Goal: Check status: Check status

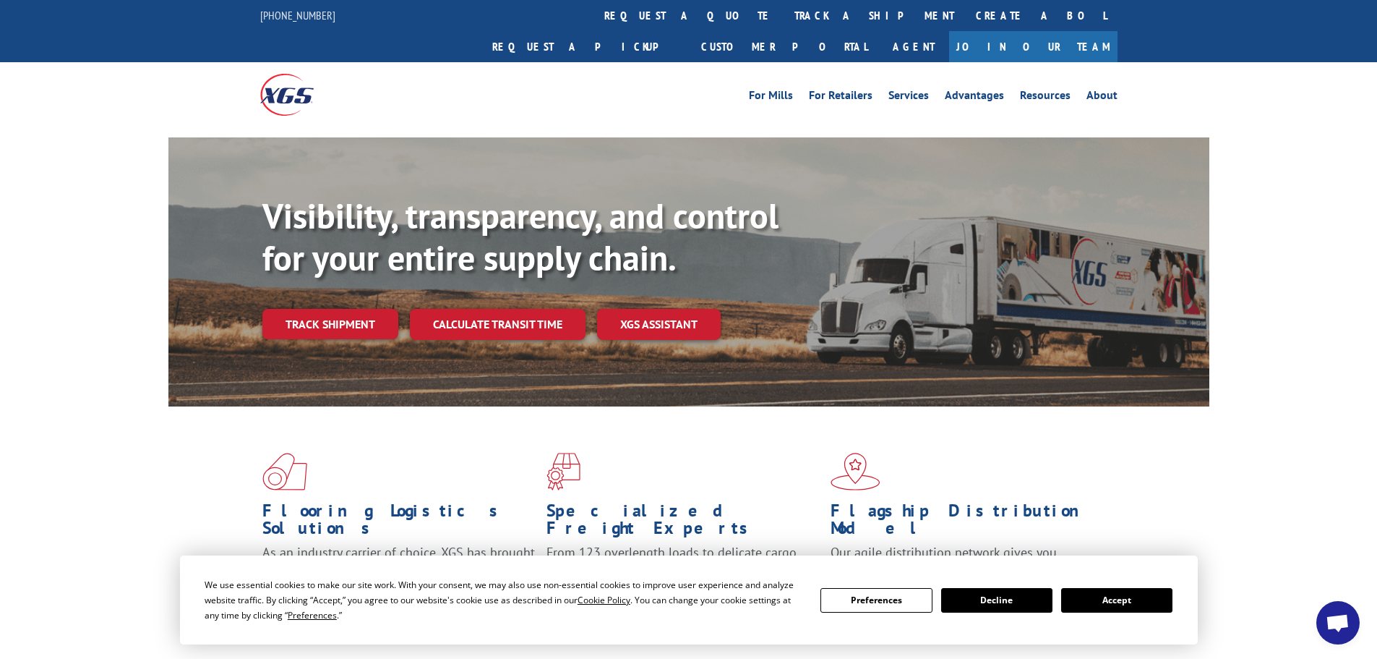
click at [1108, 601] on button "Accept" at bounding box center [1116, 600] width 111 height 25
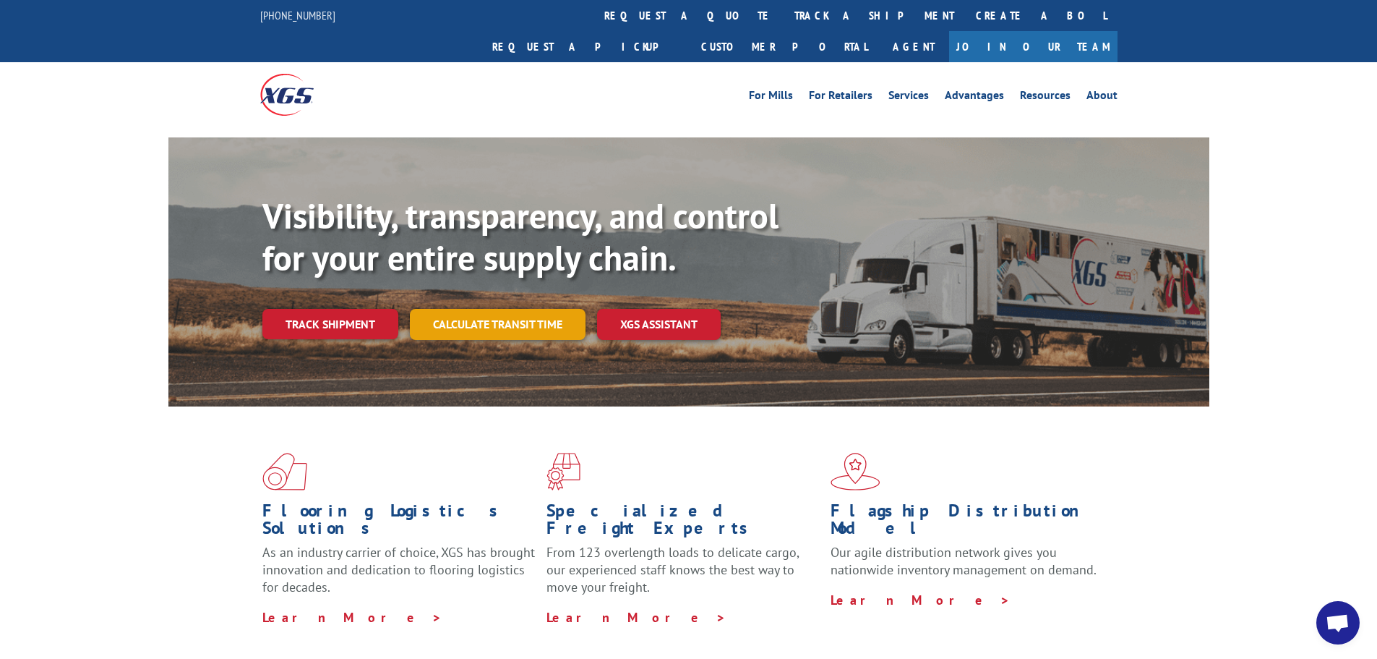
click at [543, 309] on link "Calculate transit time" at bounding box center [498, 324] width 176 height 31
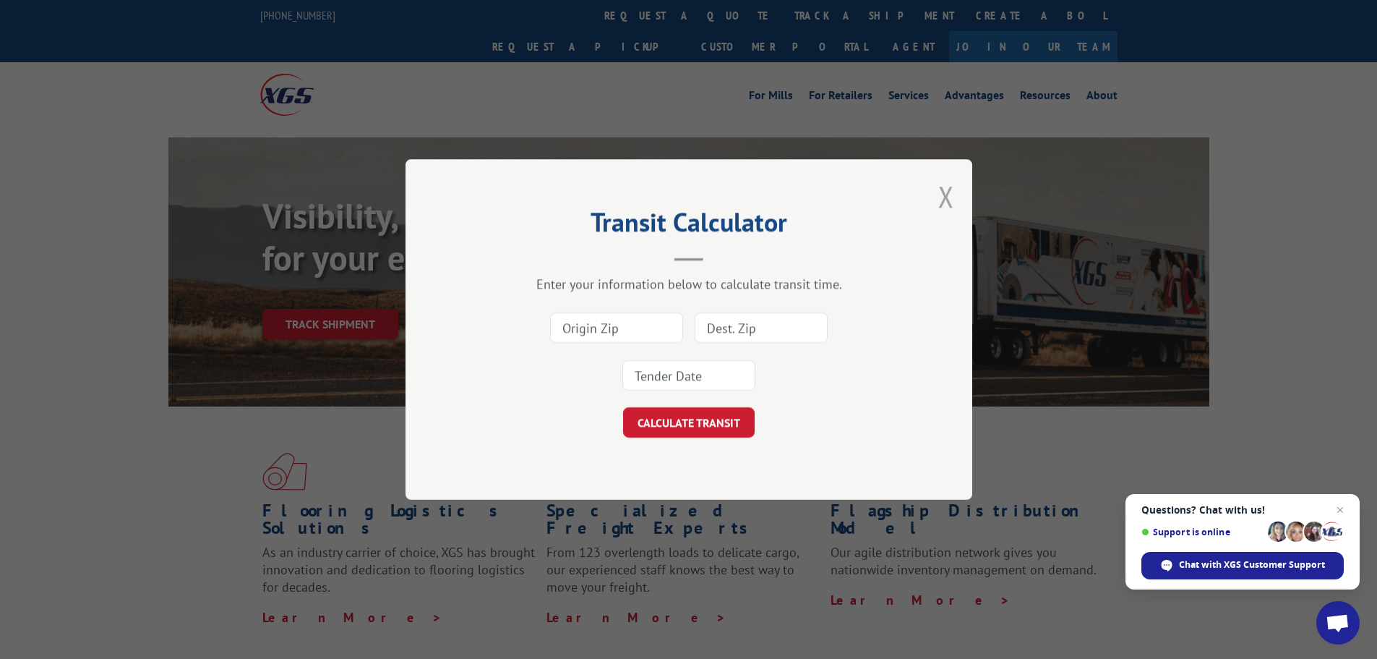
click at [946, 200] on button "Close modal" at bounding box center [946, 196] width 16 height 38
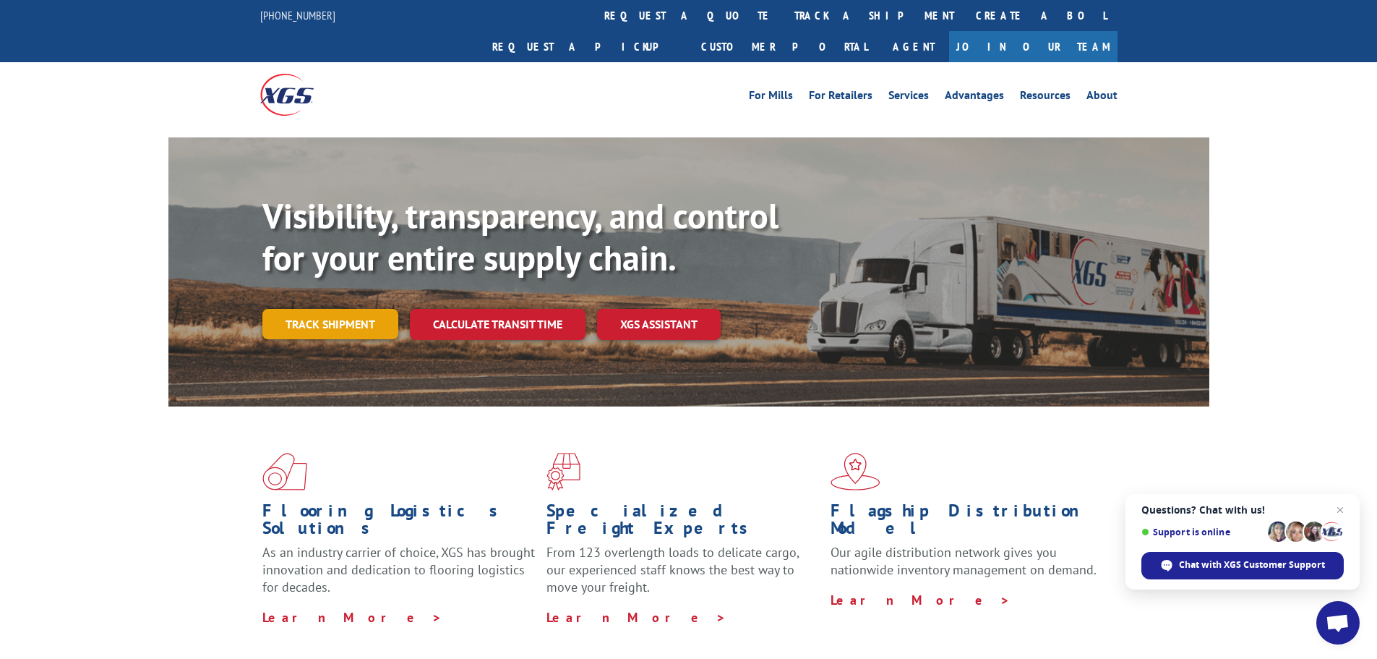
click at [327, 309] on link "Track shipment" at bounding box center [330, 324] width 136 height 30
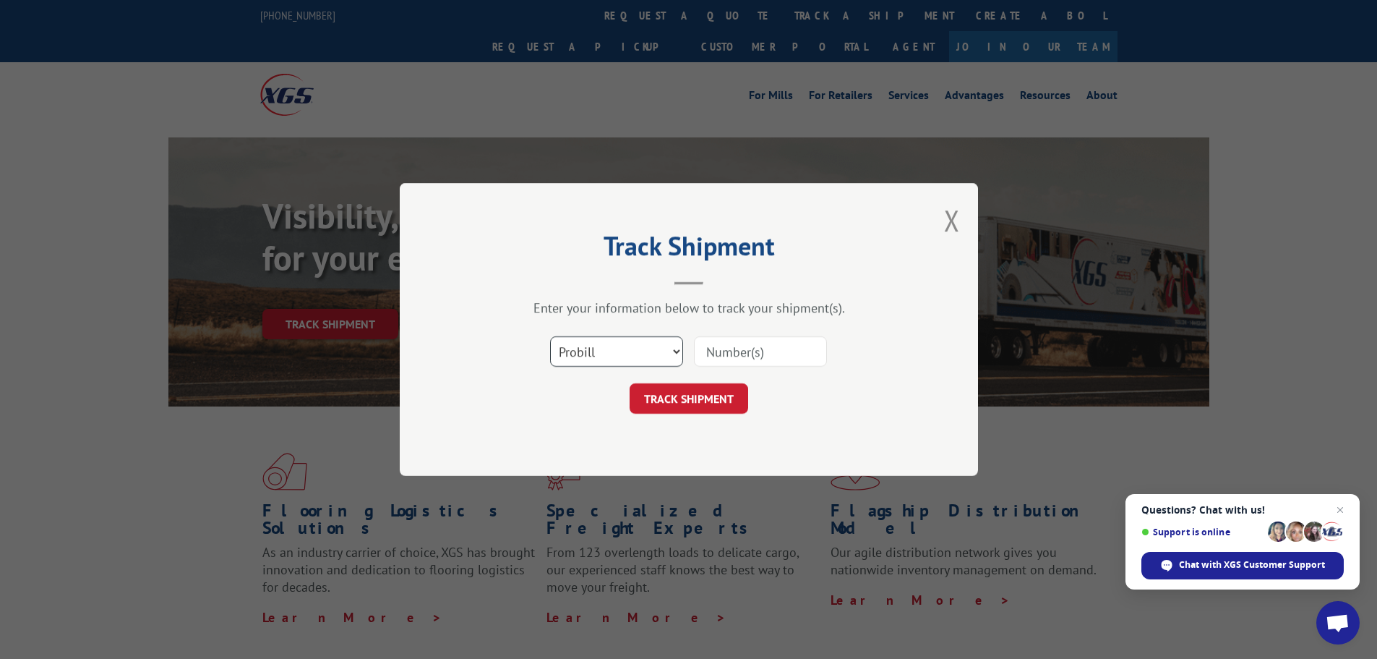
click at [671, 348] on select "Select category... Probill BOL PO" at bounding box center [616, 351] width 133 height 30
select select "po"
click at [550, 336] on select "Select category... Probill BOL PO" at bounding box center [616, 351] width 133 height 30
paste input "13537256"
type input "13537256"
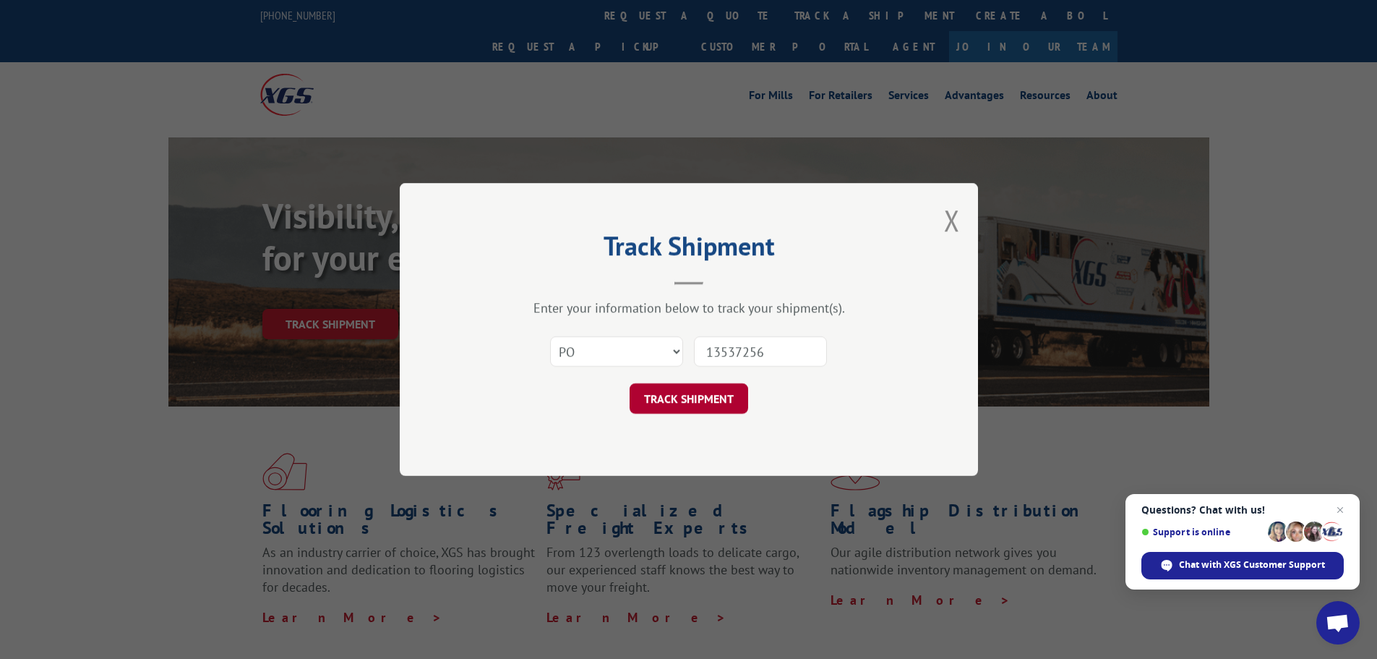
click at [738, 397] on button "TRACK SHIPMENT" at bounding box center [689, 398] width 119 height 30
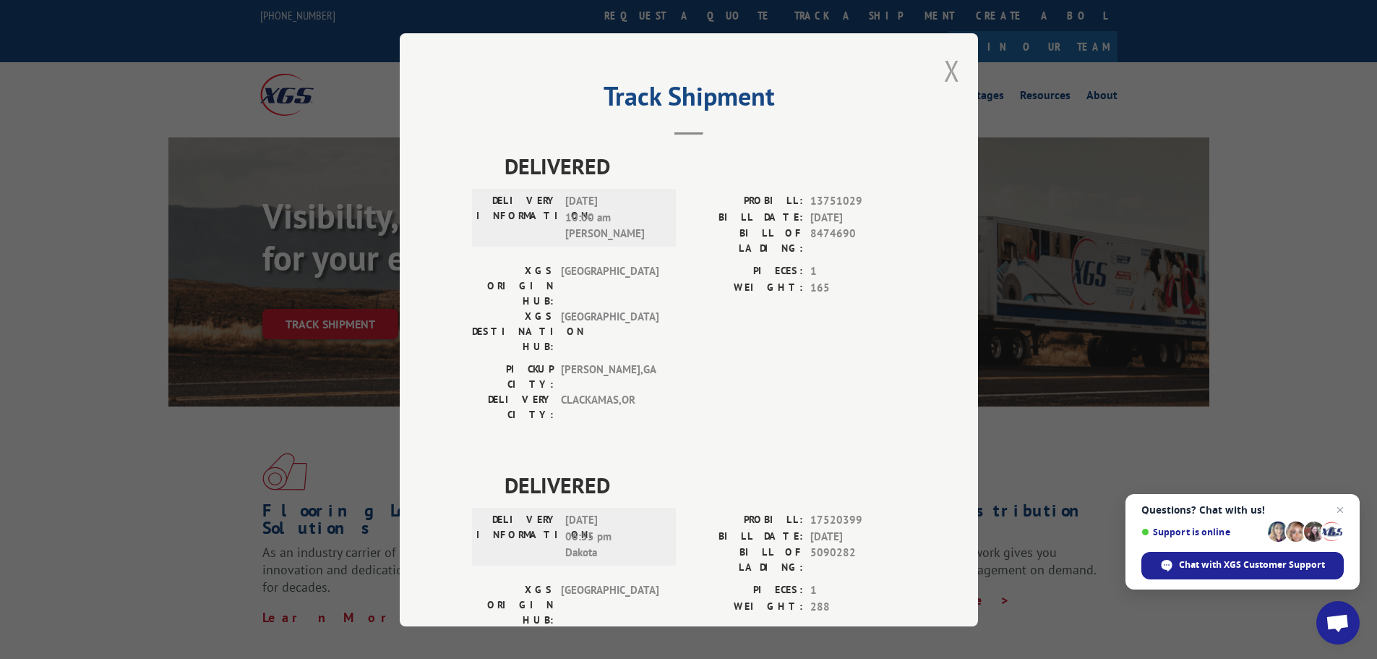
click at [946, 74] on button "Close modal" at bounding box center [952, 70] width 16 height 38
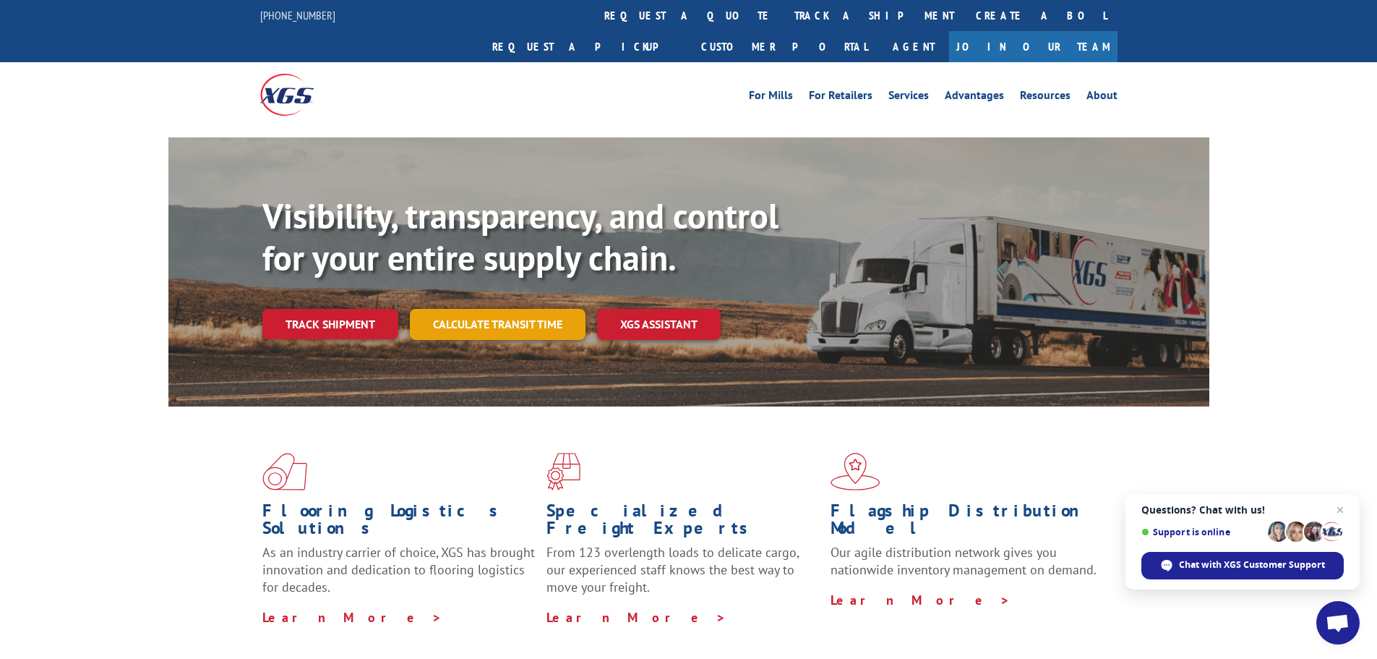
click at [535, 309] on link "Calculate transit time" at bounding box center [498, 324] width 176 height 31
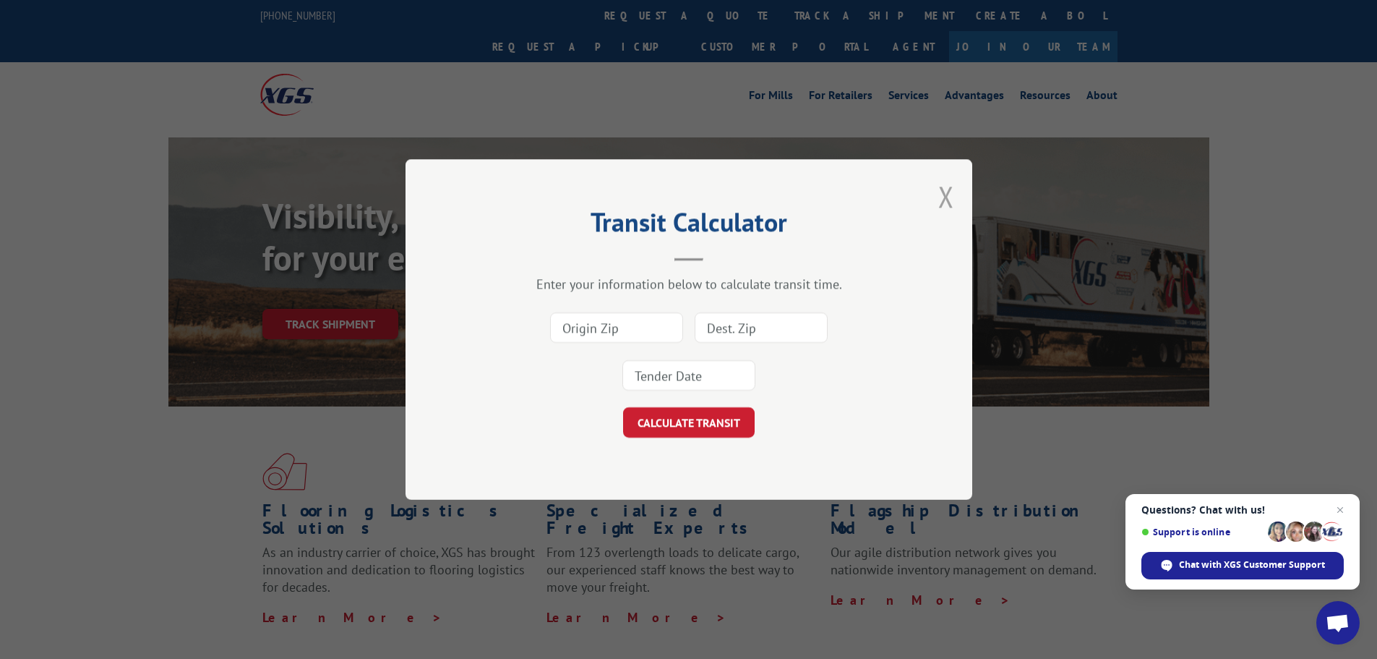
click at [951, 184] on button "Close modal" at bounding box center [946, 196] width 16 height 38
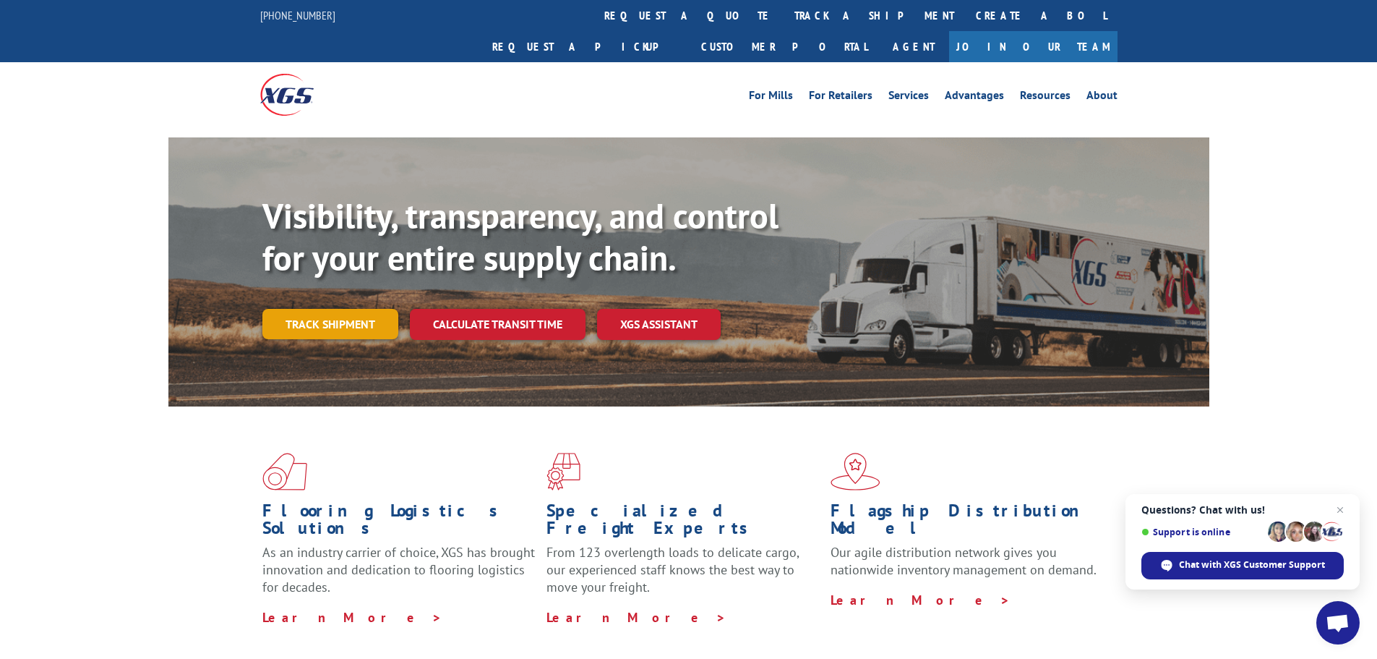
click at [372, 309] on link "Track shipment" at bounding box center [330, 324] width 136 height 30
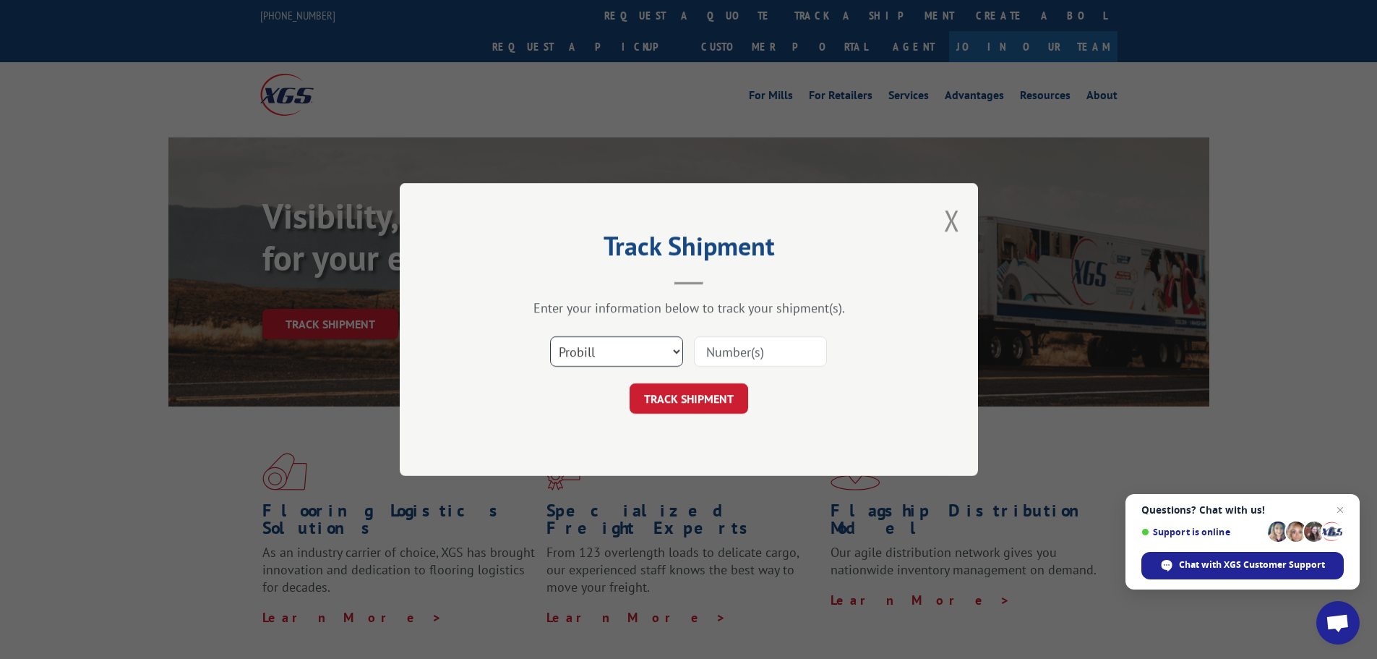
click at [647, 343] on select "Select category... Probill BOL PO" at bounding box center [616, 351] width 133 height 30
select select "po"
click at [550, 336] on select "Select category... Probill BOL PO" at bounding box center [616, 351] width 133 height 30
paste input "13537335"
type input "13537335"
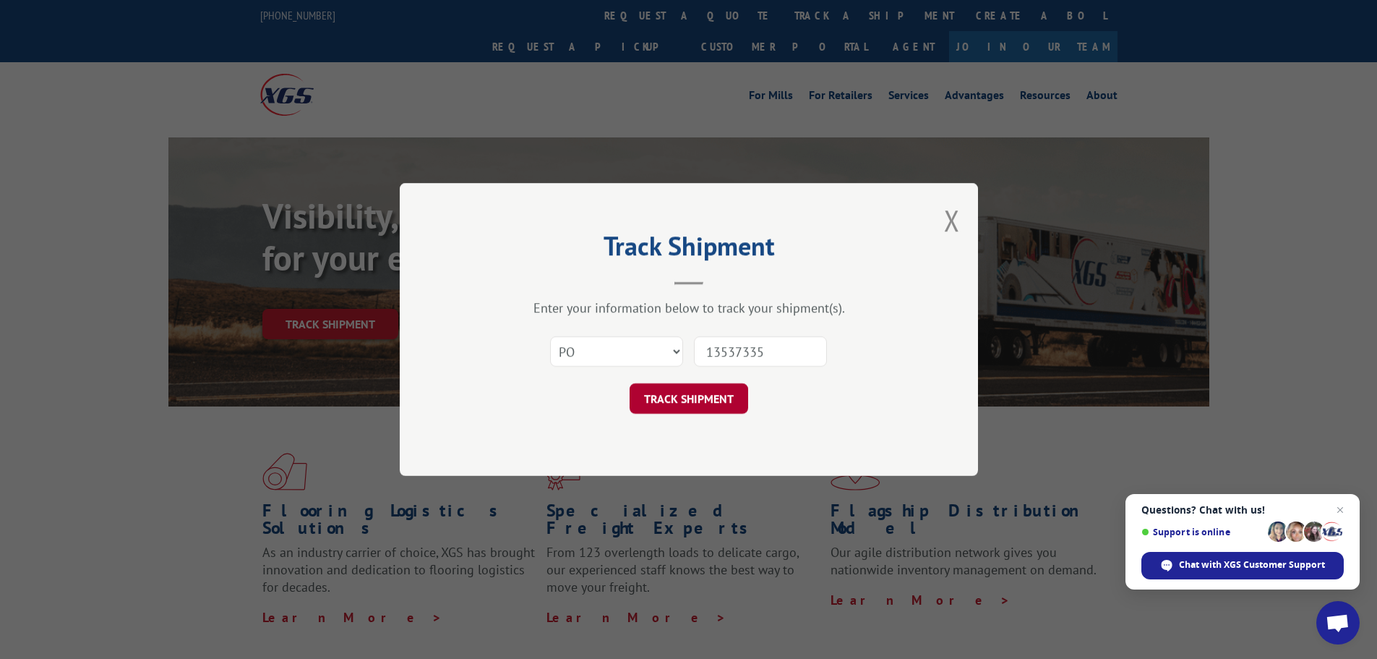
click at [722, 391] on button "TRACK SHIPMENT" at bounding box center [689, 398] width 119 height 30
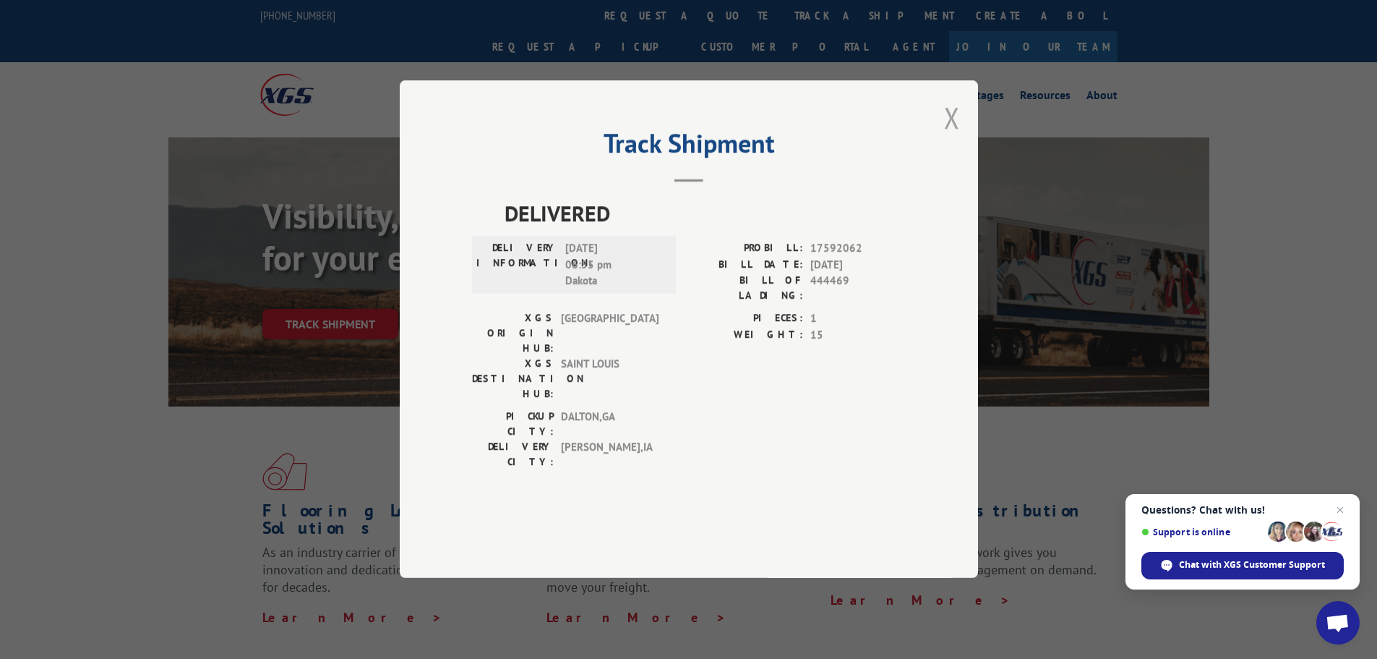
click at [950, 137] on button "Close modal" at bounding box center [952, 117] width 16 height 38
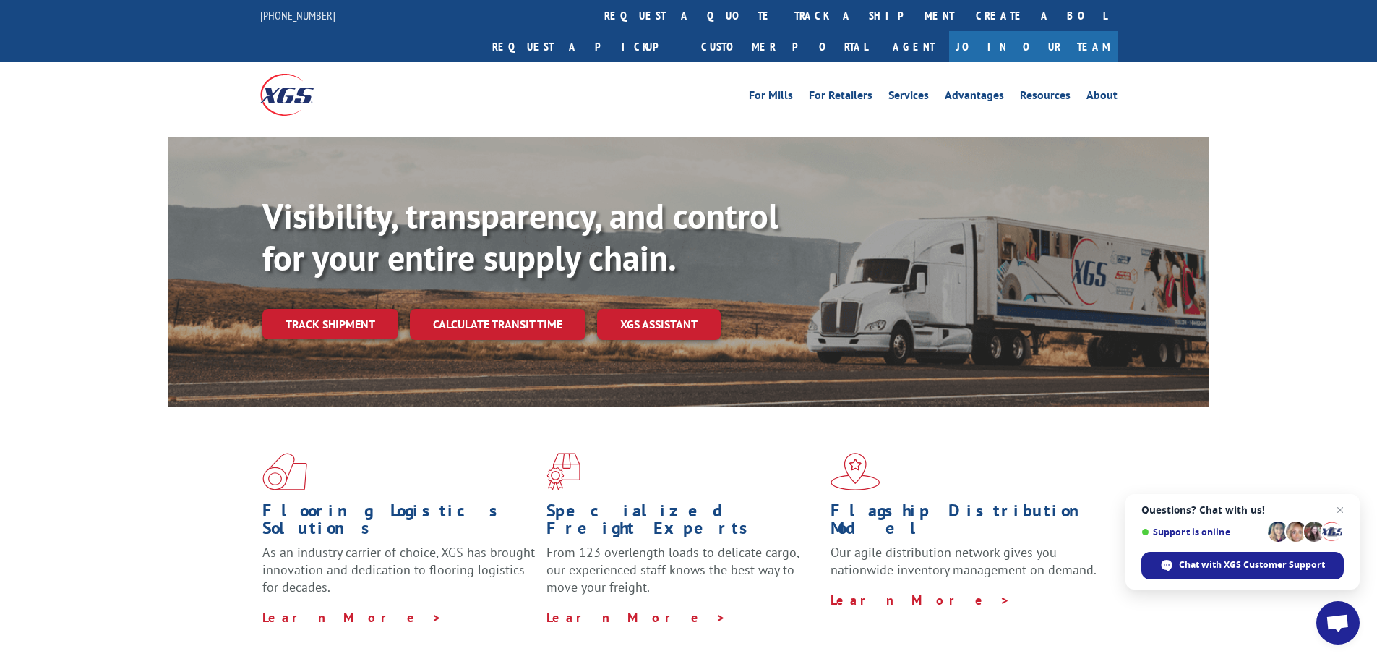
click at [356, 309] on link "Track shipment" at bounding box center [330, 324] width 136 height 30
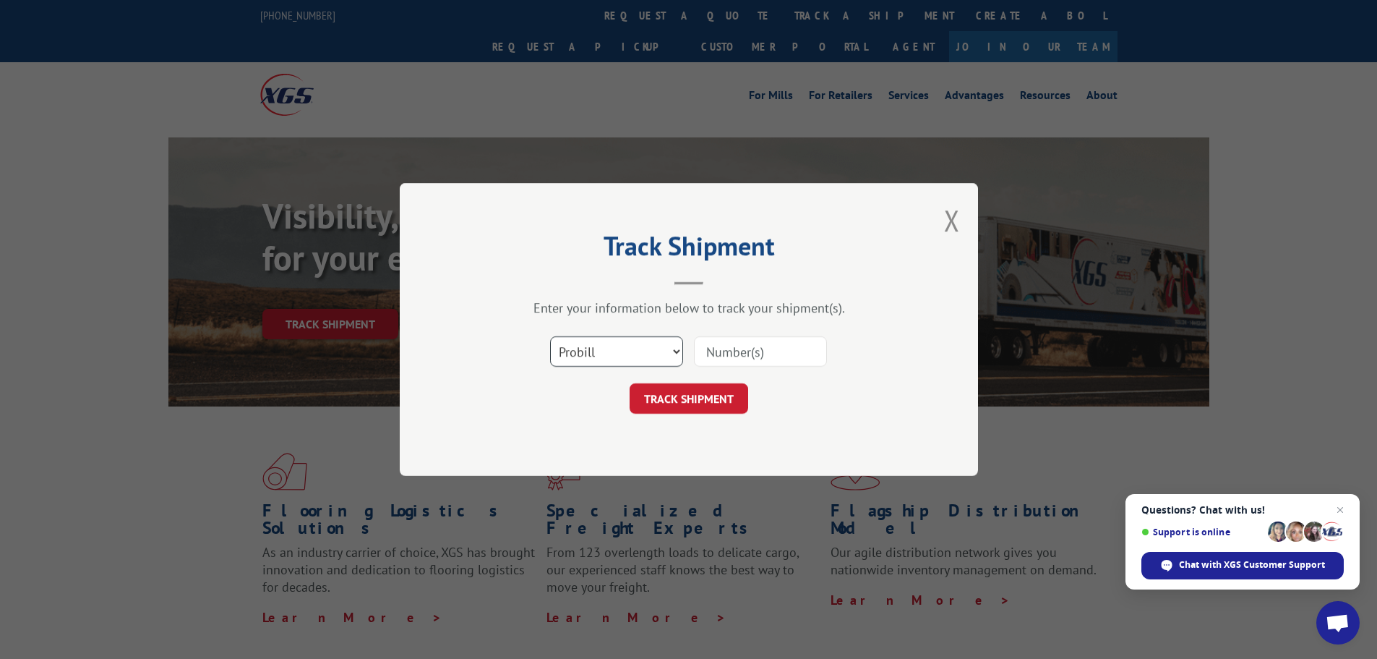
click at [620, 355] on select "Select category... Probill BOL PO" at bounding box center [616, 351] width 133 height 30
select select "po"
click at [550, 336] on select "Select category... Probill BOL PO" at bounding box center [616, 351] width 133 height 30
paste input "13537335"
type input "13537335"
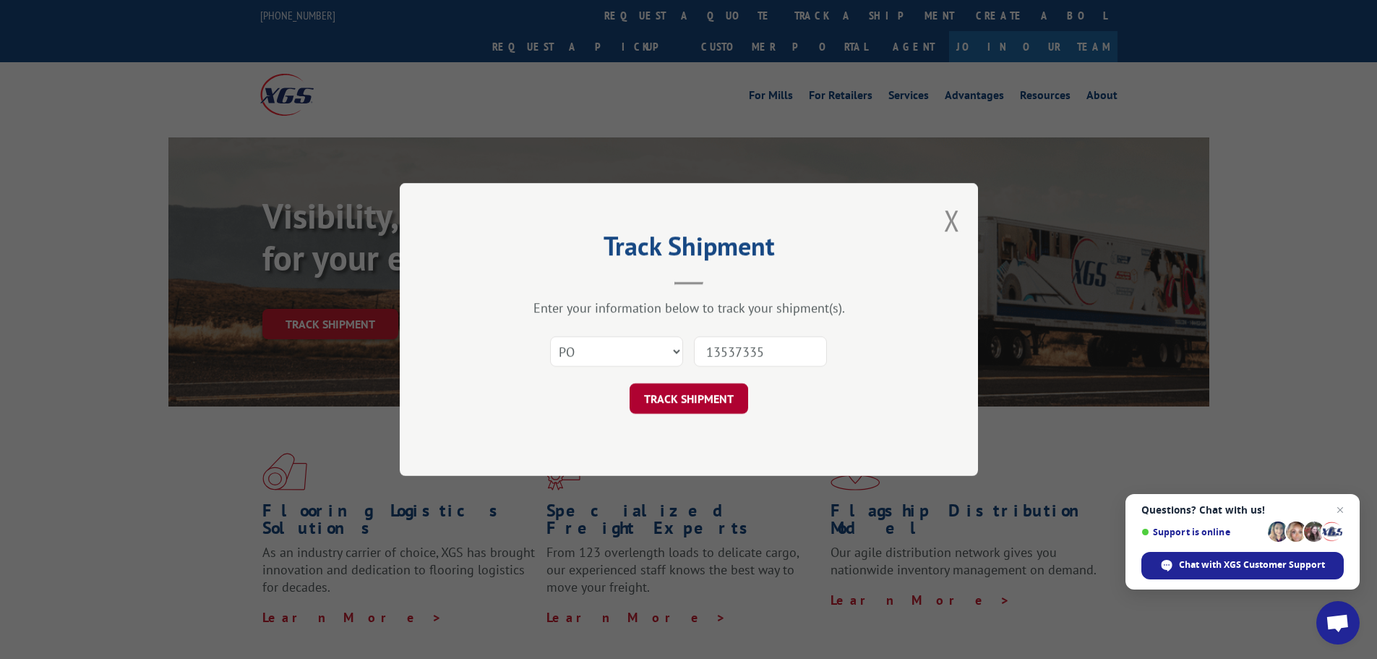
click at [727, 400] on button "TRACK SHIPMENT" at bounding box center [689, 398] width 119 height 30
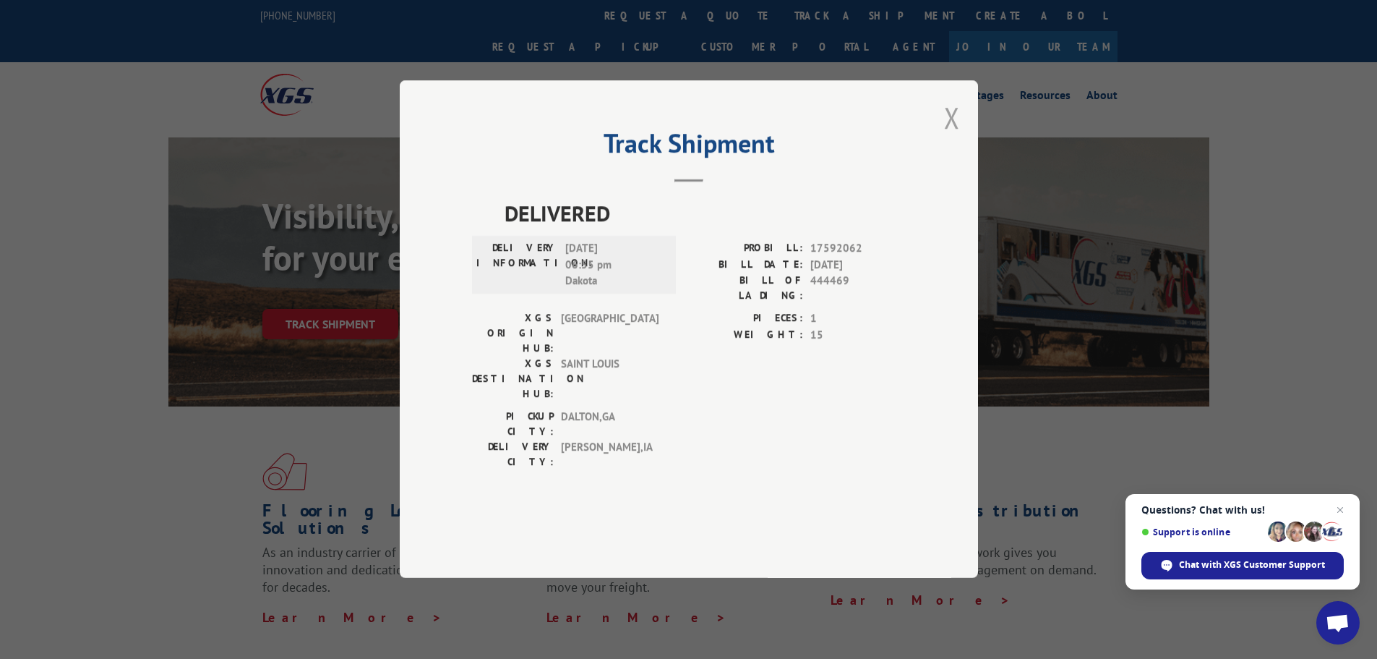
click at [947, 137] on button "Close modal" at bounding box center [952, 117] width 16 height 38
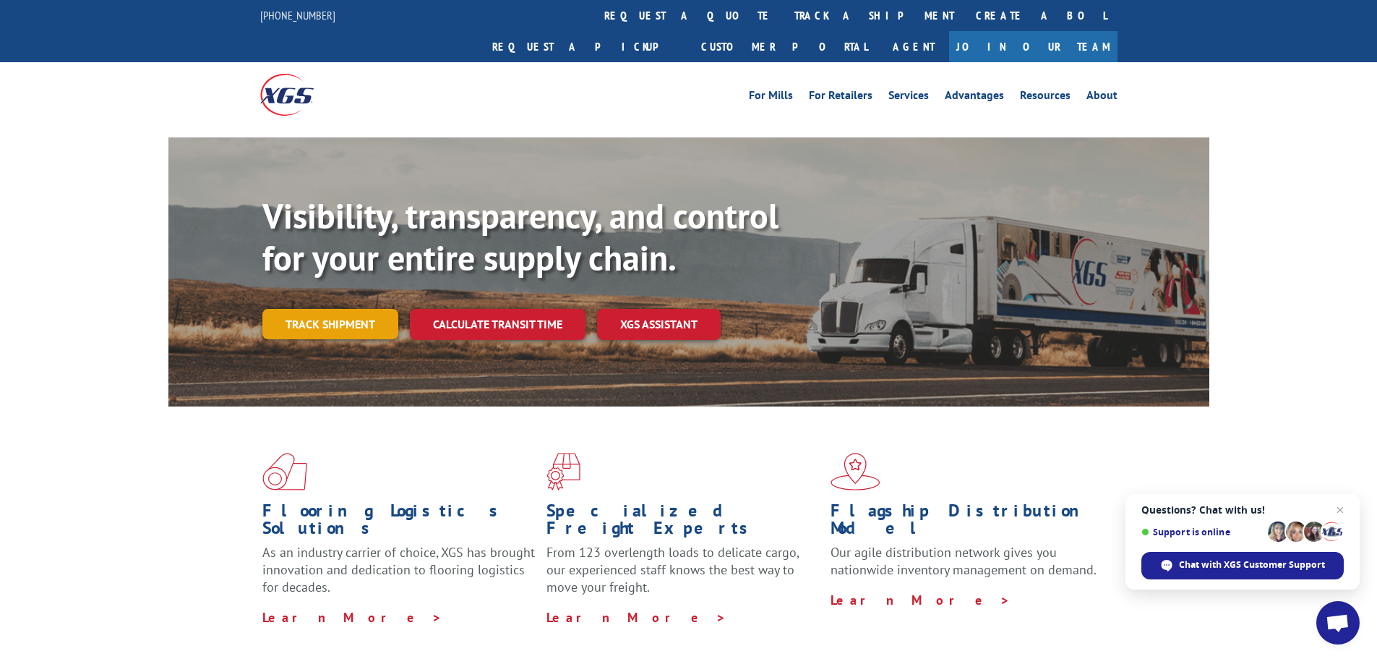
click at [318, 309] on link "Track shipment" at bounding box center [330, 324] width 136 height 30
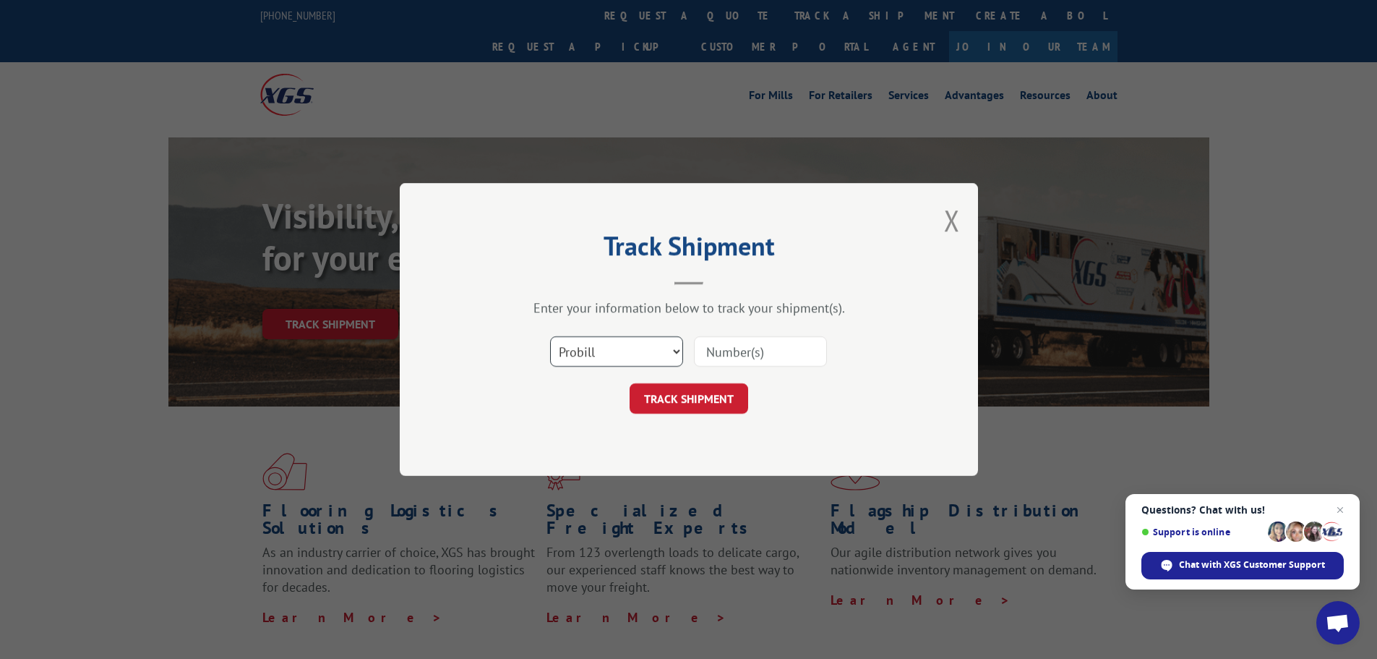
click at [652, 354] on select "Select category... Probill BOL PO" at bounding box center [616, 351] width 133 height 30
select select "po"
click at [550, 336] on select "Select category... Probill BOL PO" at bounding box center [616, 351] width 133 height 30
paste input "13537330"
type input "13537330"
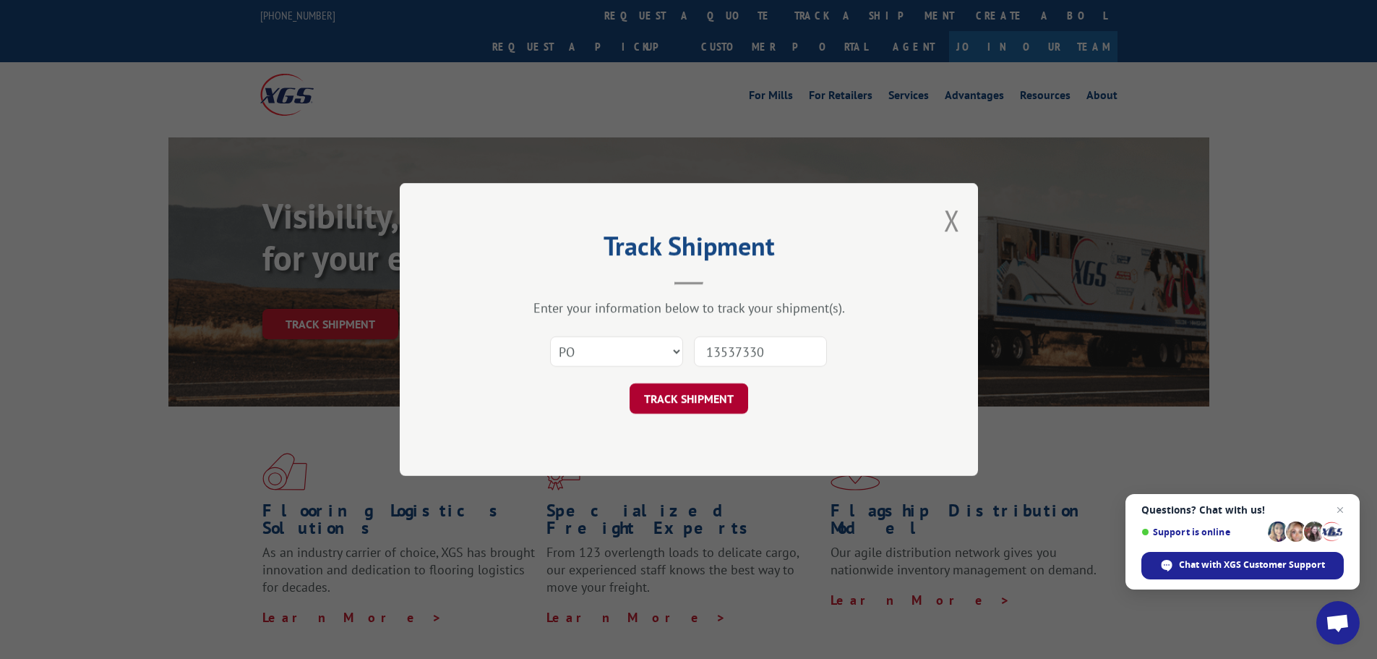
click at [728, 397] on button "TRACK SHIPMENT" at bounding box center [689, 398] width 119 height 30
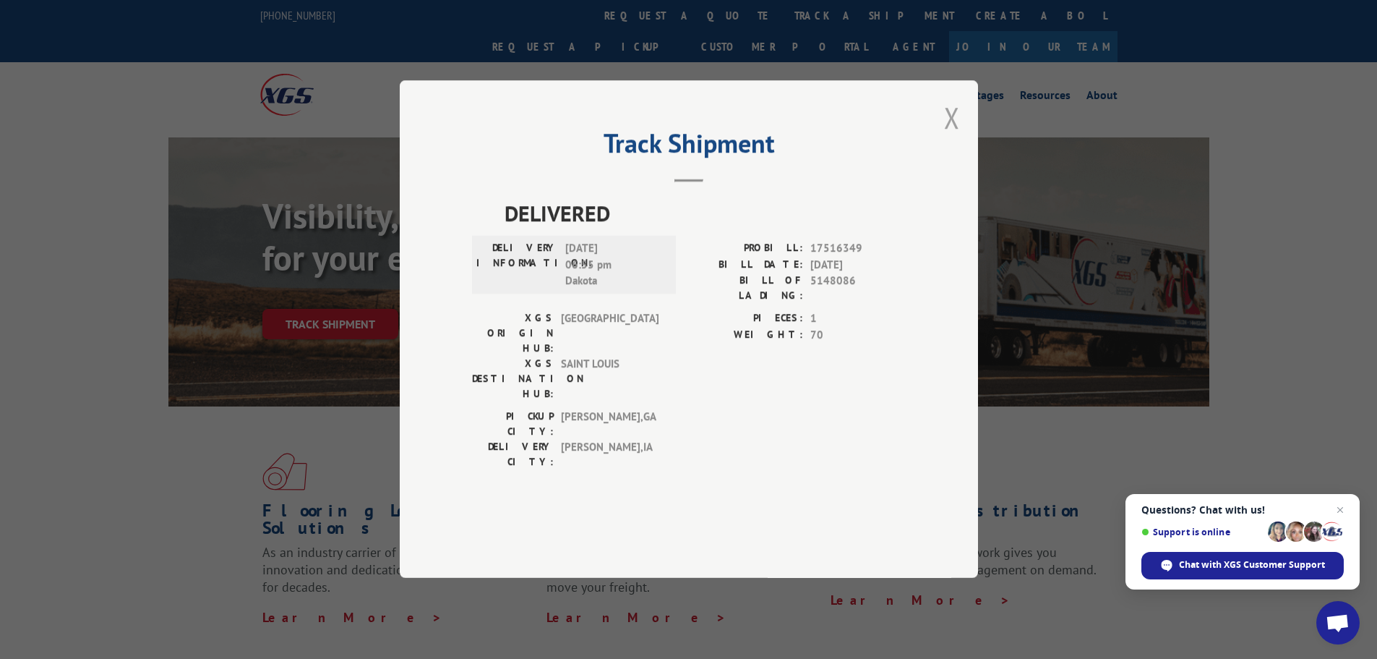
click at [955, 137] on button "Close modal" at bounding box center [952, 117] width 16 height 38
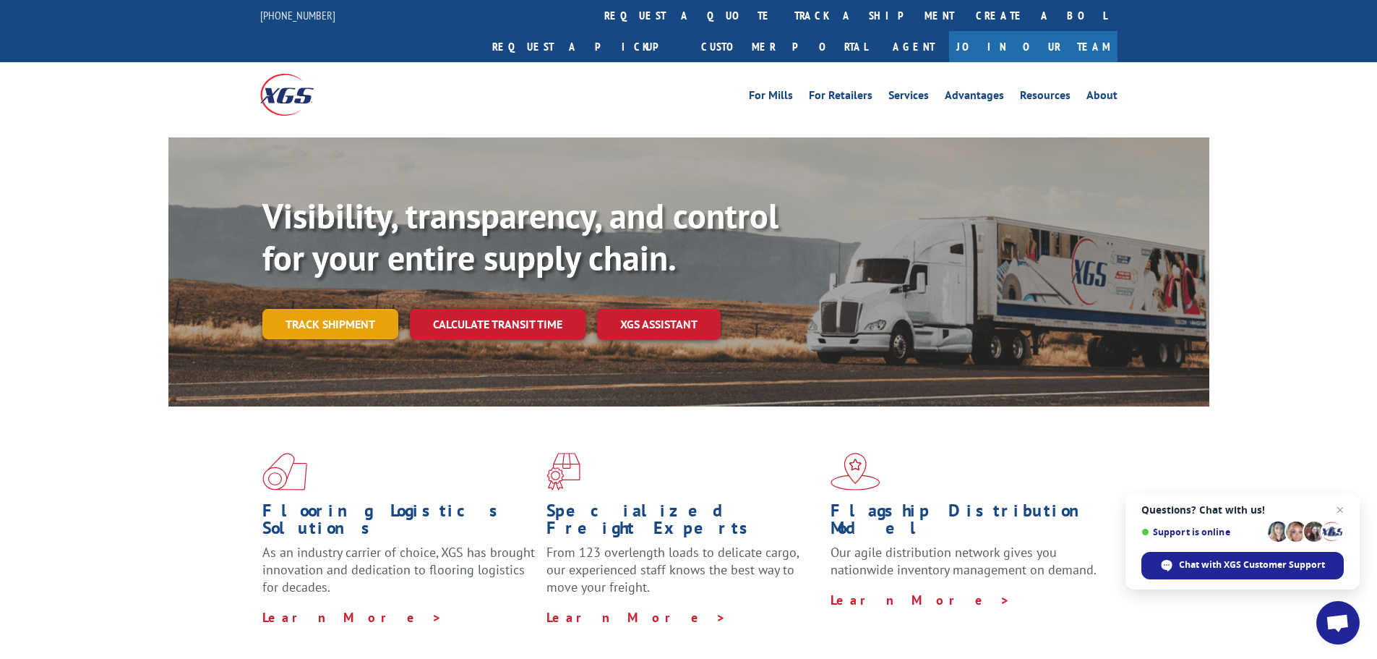
click at [327, 309] on link "Track shipment" at bounding box center [330, 324] width 136 height 30
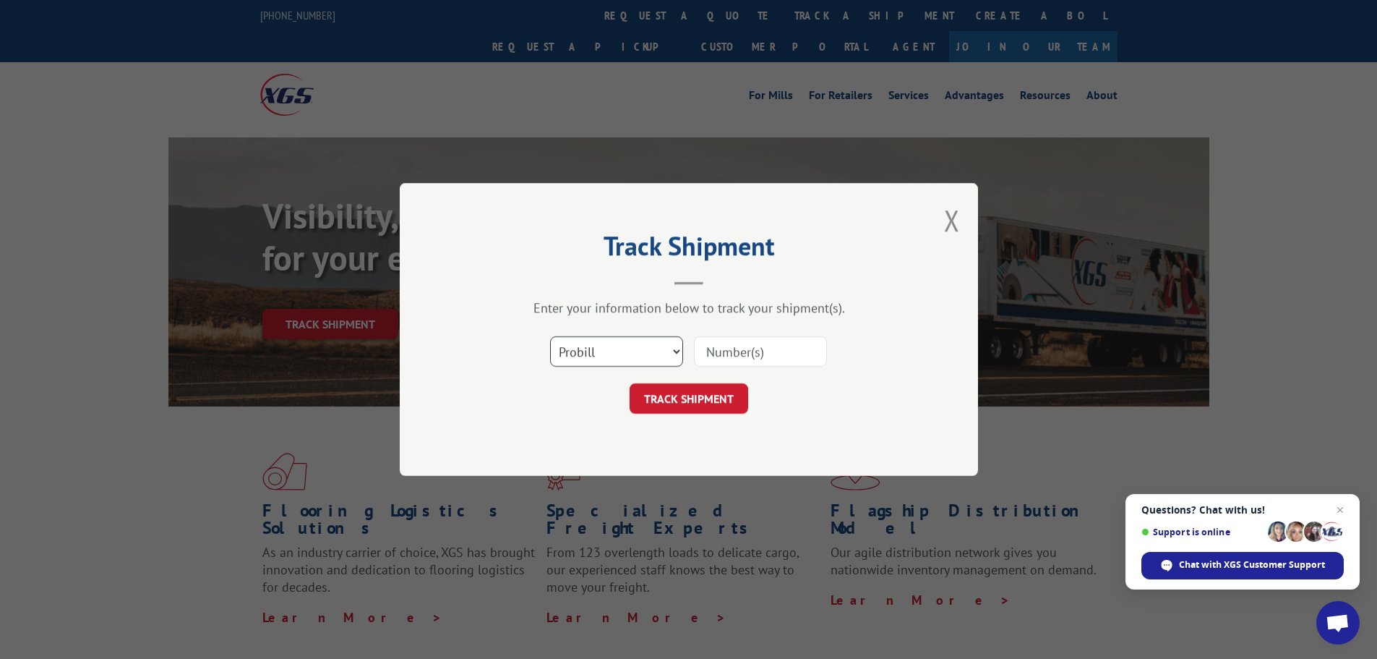
click at [655, 363] on select "Select category... Probill BOL PO" at bounding box center [616, 351] width 133 height 30
select select "po"
click at [550, 336] on select "Select category... Probill BOL PO" at bounding box center [616, 351] width 133 height 30
paste input "13537372"
type input "13537372"
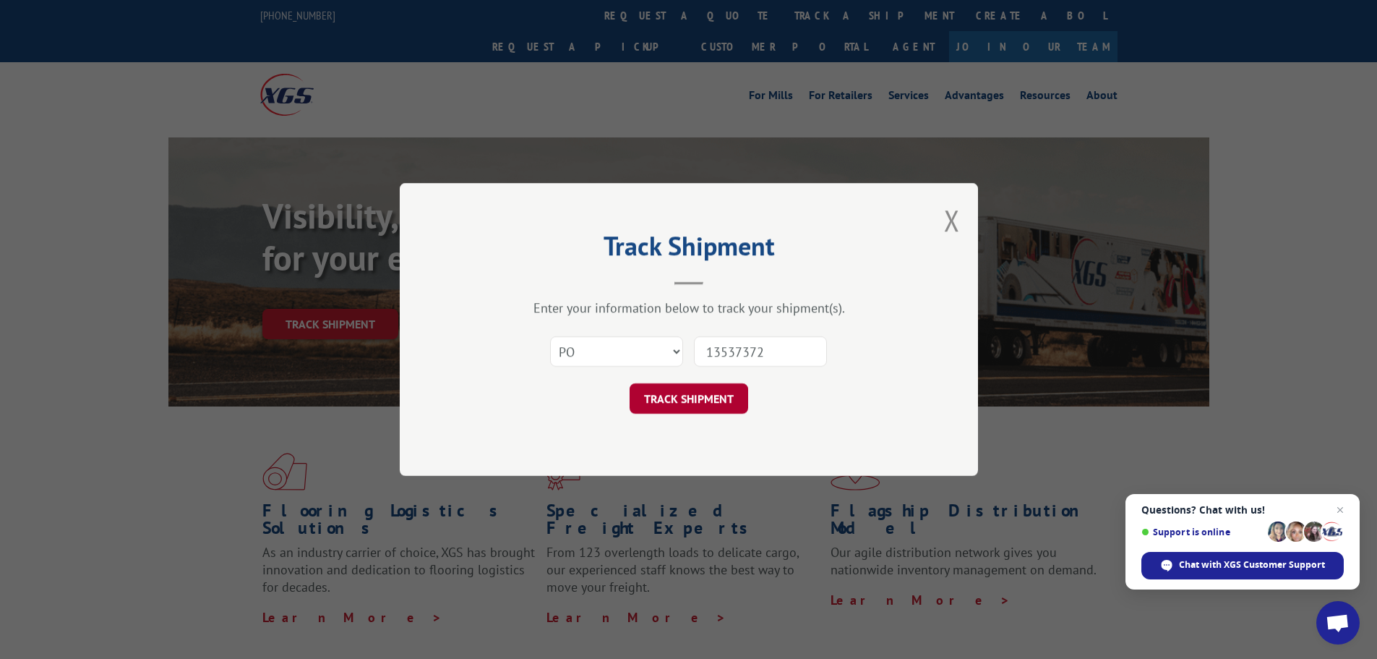
click at [711, 397] on button "TRACK SHIPMENT" at bounding box center [689, 398] width 119 height 30
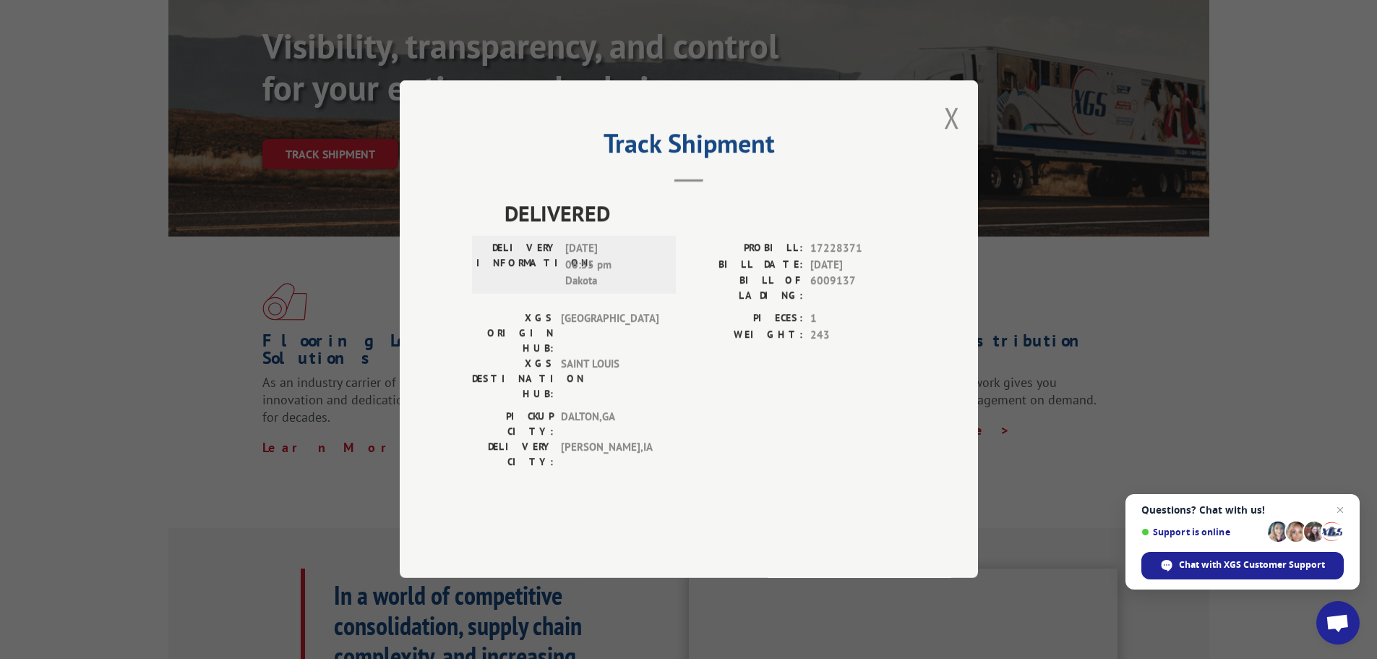
scroll to position [217, 0]
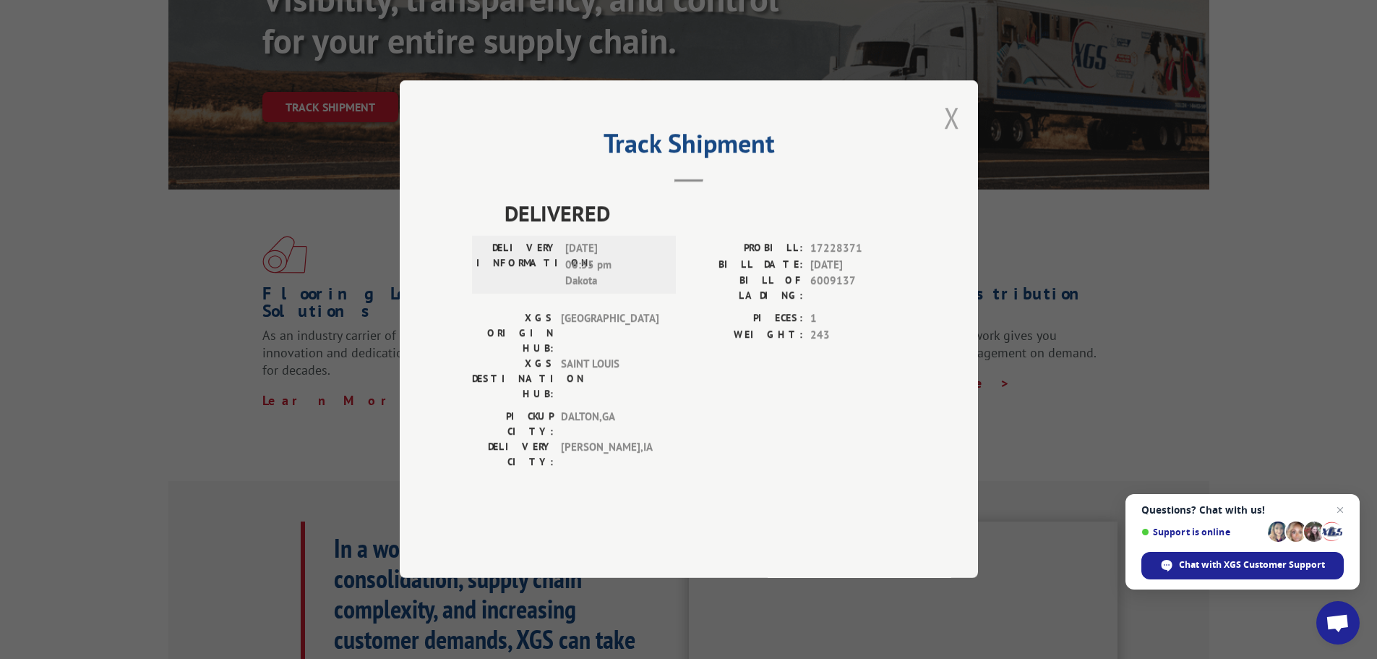
click at [947, 137] on button "Close modal" at bounding box center [952, 117] width 16 height 38
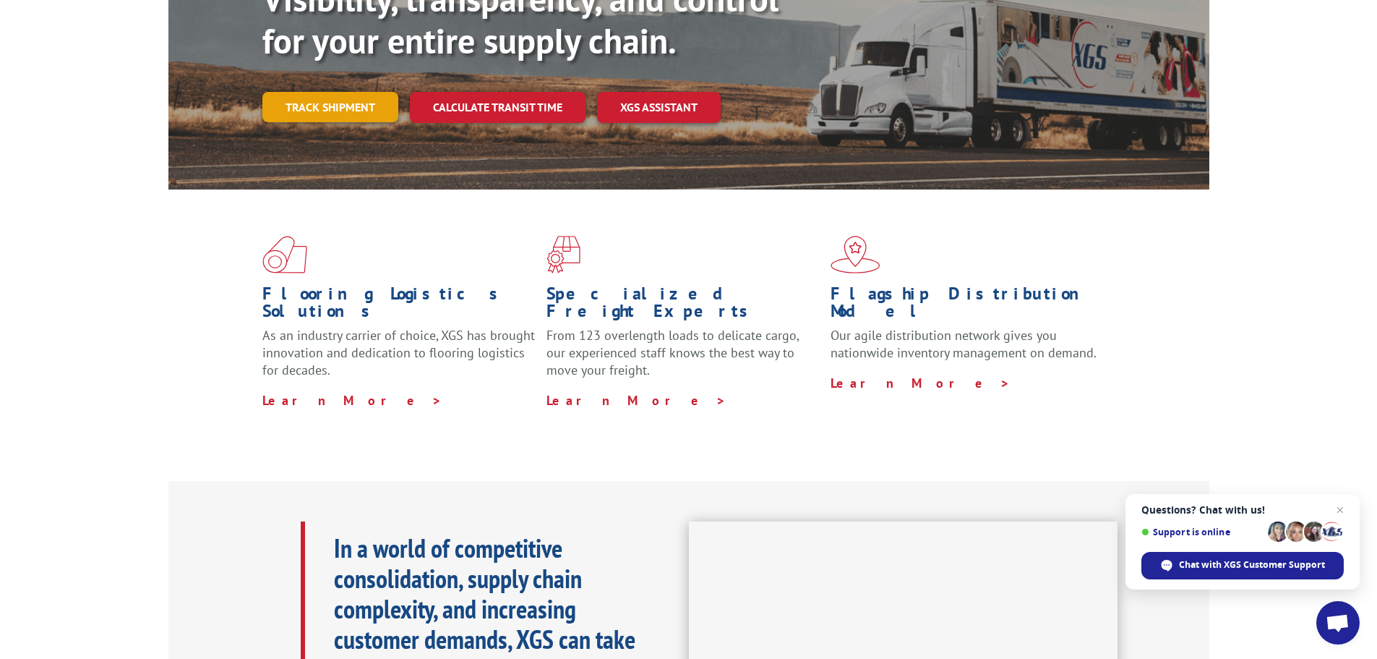
click at [367, 92] on link "Track shipment" at bounding box center [330, 107] width 136 height 30
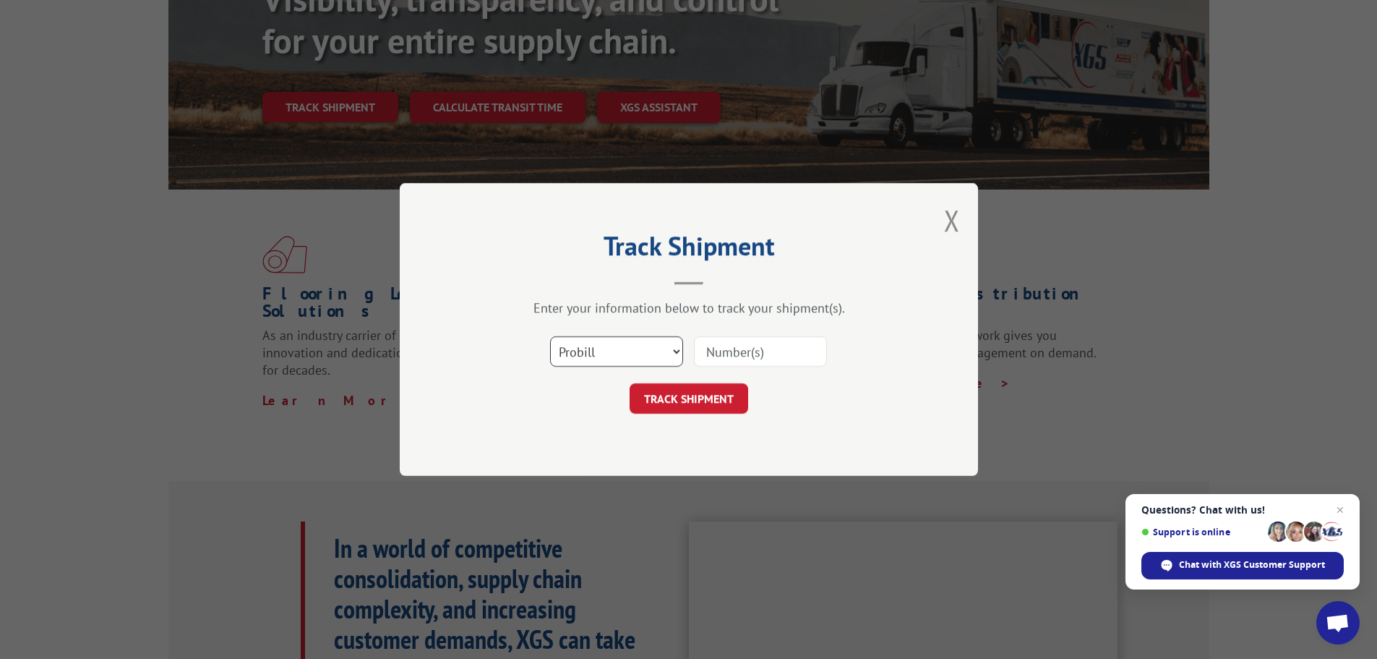
drag, startPoint x: 656, startPoint y: 341, endPoint x: 640, endPoint y: 348, distance: 16.8
click at [654, 344] on select "Select category... Probill BOL PO" at bounding box center [616, 351] width 133 height 30
select select "po"
click at [550, 336] on select "Select category... Probill BOL PO" at bounding box center [616, 351] width 133 height 30
paste input "13537371"
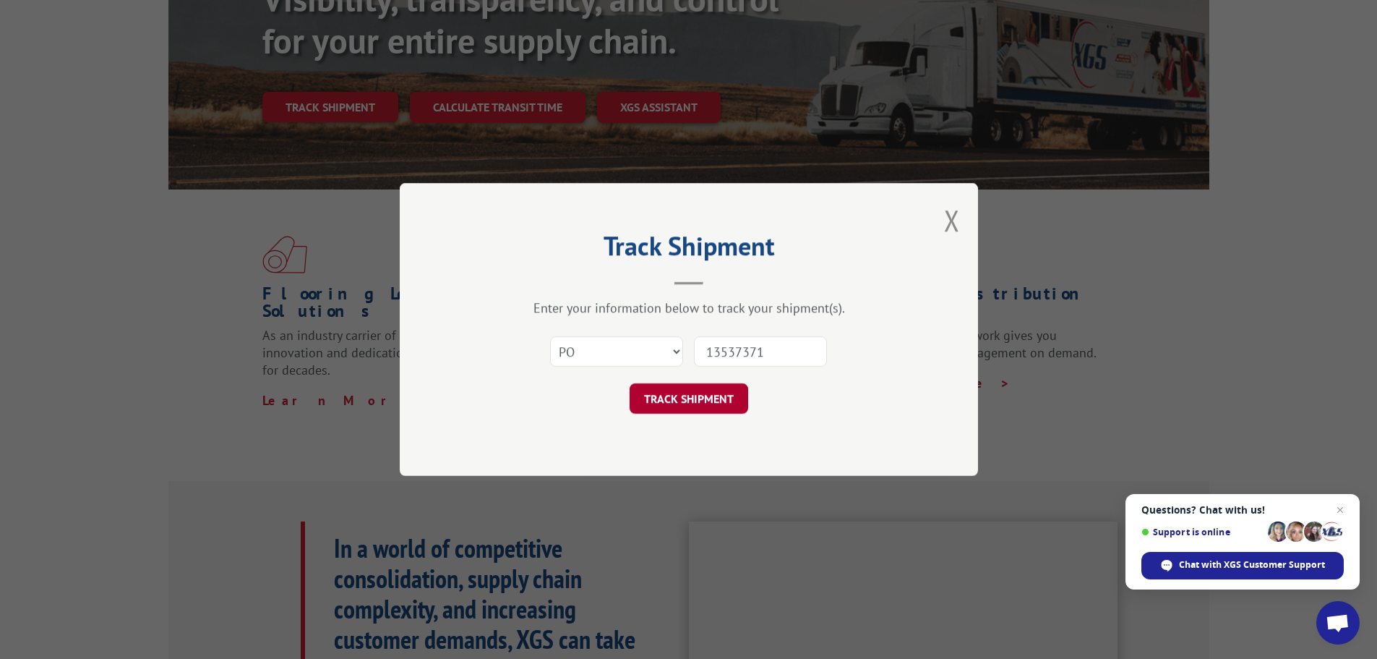
type input "13537371"
click at [733, 403] on button "TRACK SHIPMENT" at bounding box center [689, 398] width 119 height 30
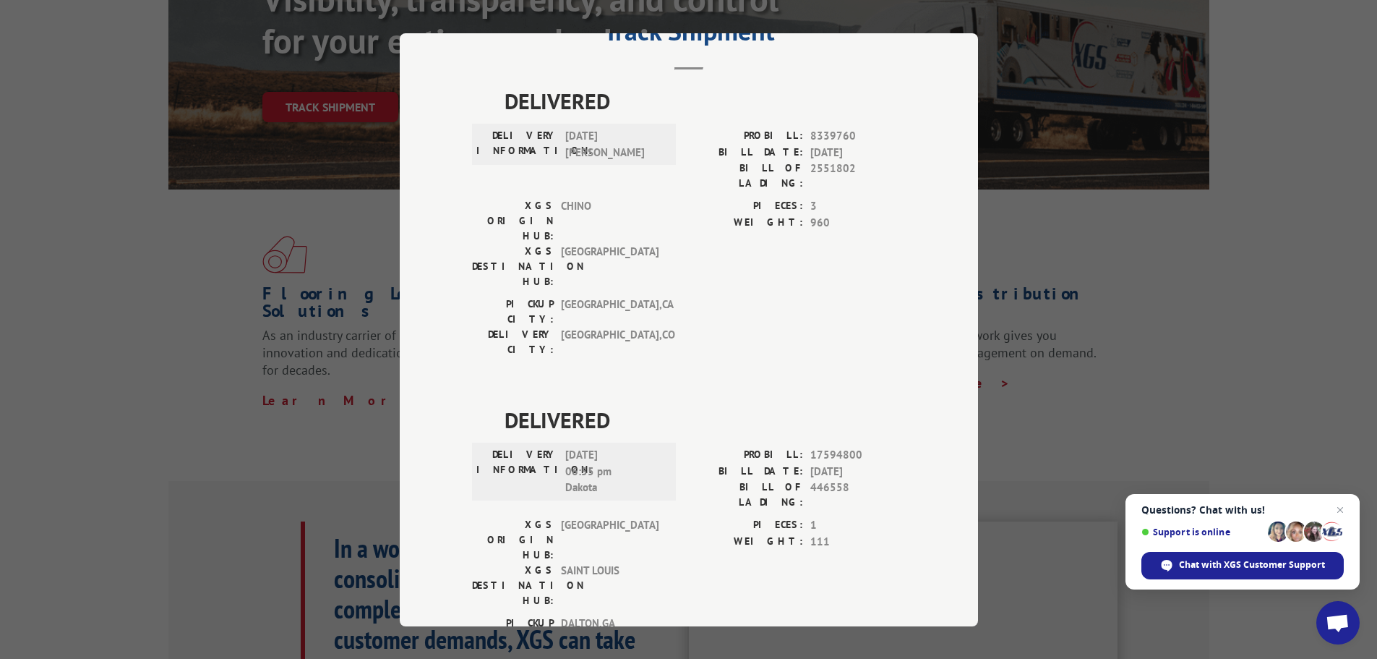
scroll to position [71, 0]
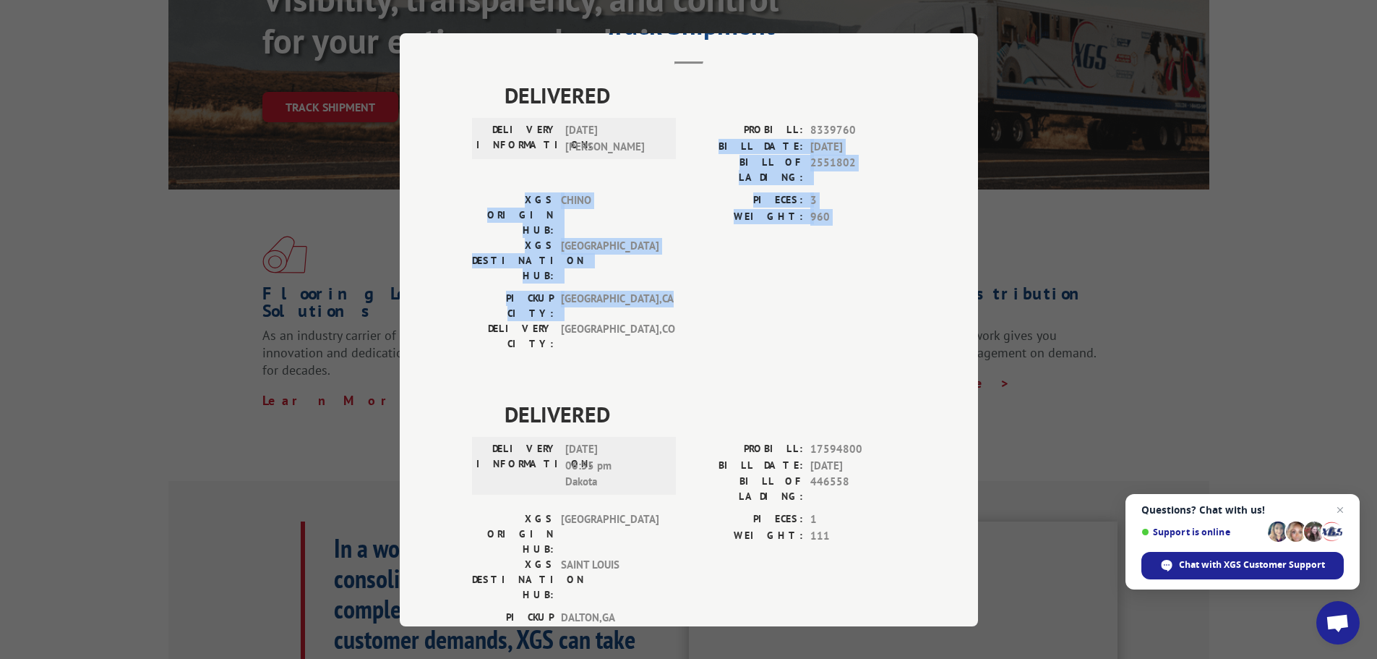
drag, startPoint x: 983, startPoint y: 239, endPoint x: 979, endPoint y: 113, distance: 125.9
click at [979, 113] on div "Track Shipment DELIVERED DELIVERY INFORMATION: [DATE] [PERSON_NAME]: 8339760 BI…" at bounding box center [688, 329] width 1377 height 659
click at [1124, 233] on div "Track Shipment DELIVERED DELIVERY INFORMATION: [DATE] [PERSON_NAME]: 8339760 BI…" at bounding box center [688, 329] width 1377 height 659
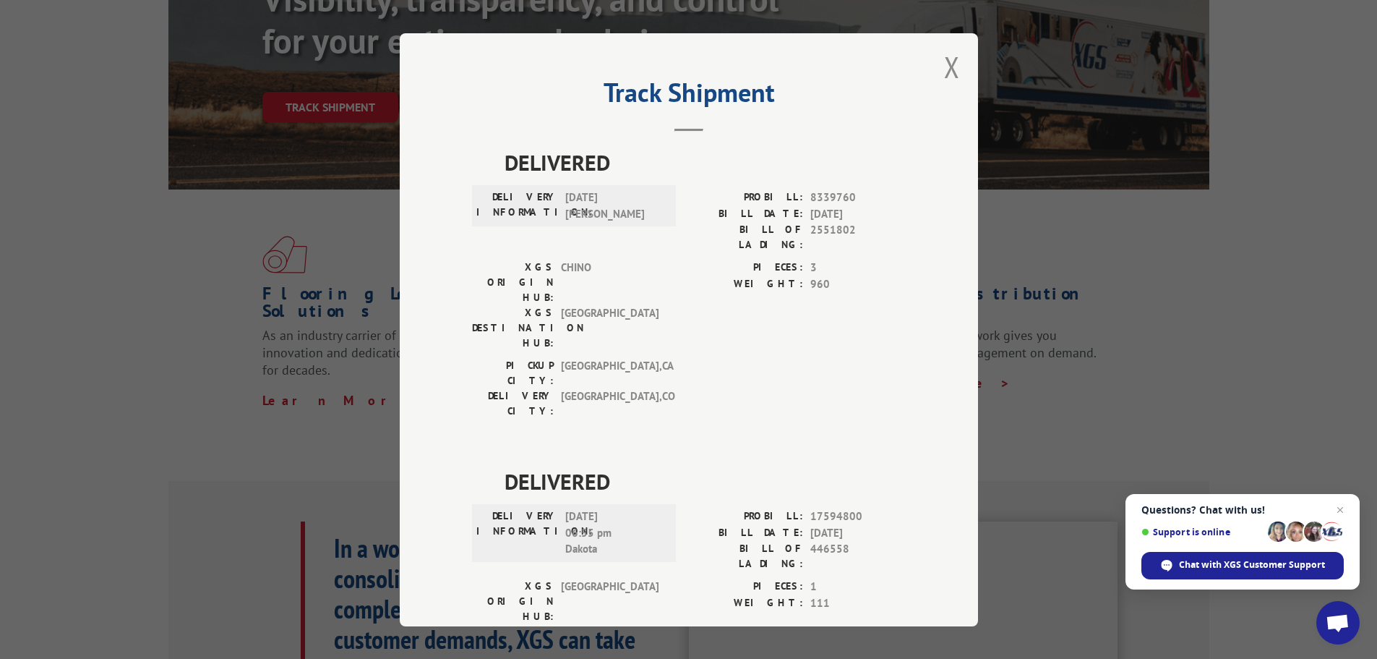
scroll to position [0, 0]
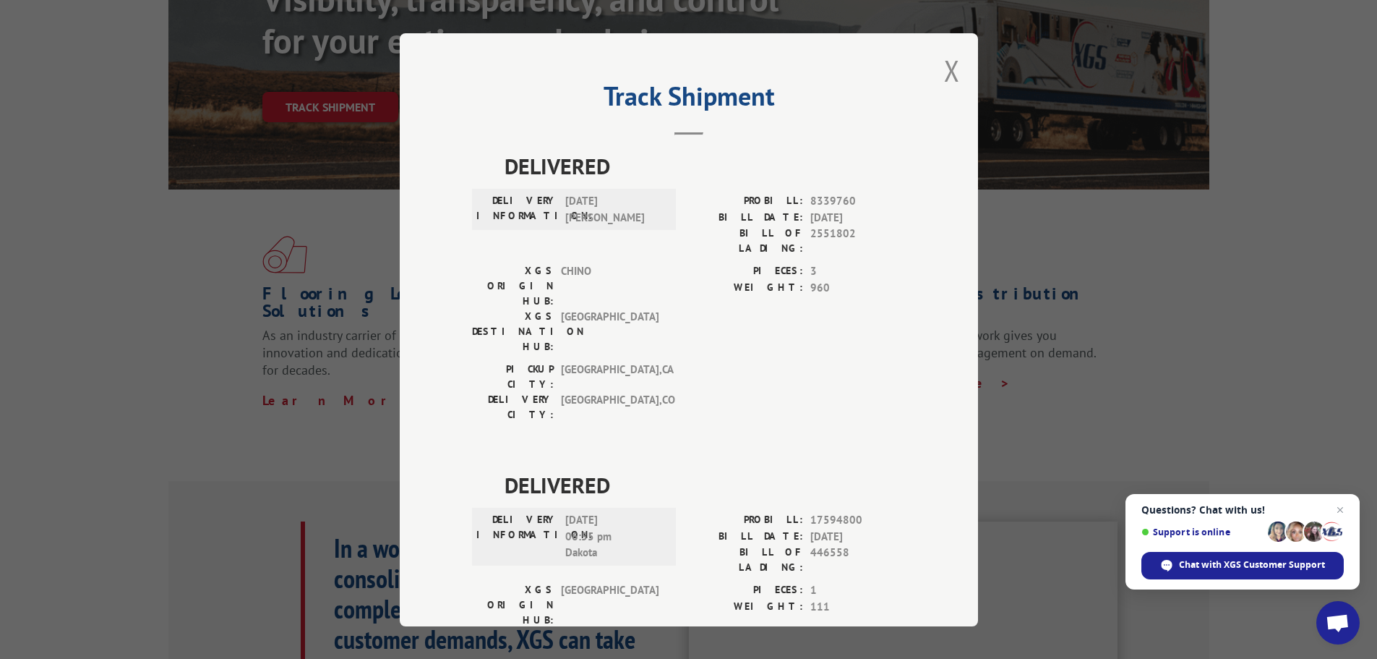
click at [948, 74] on button "Close modal" at bounding box center [952, 70] width 16 height 38
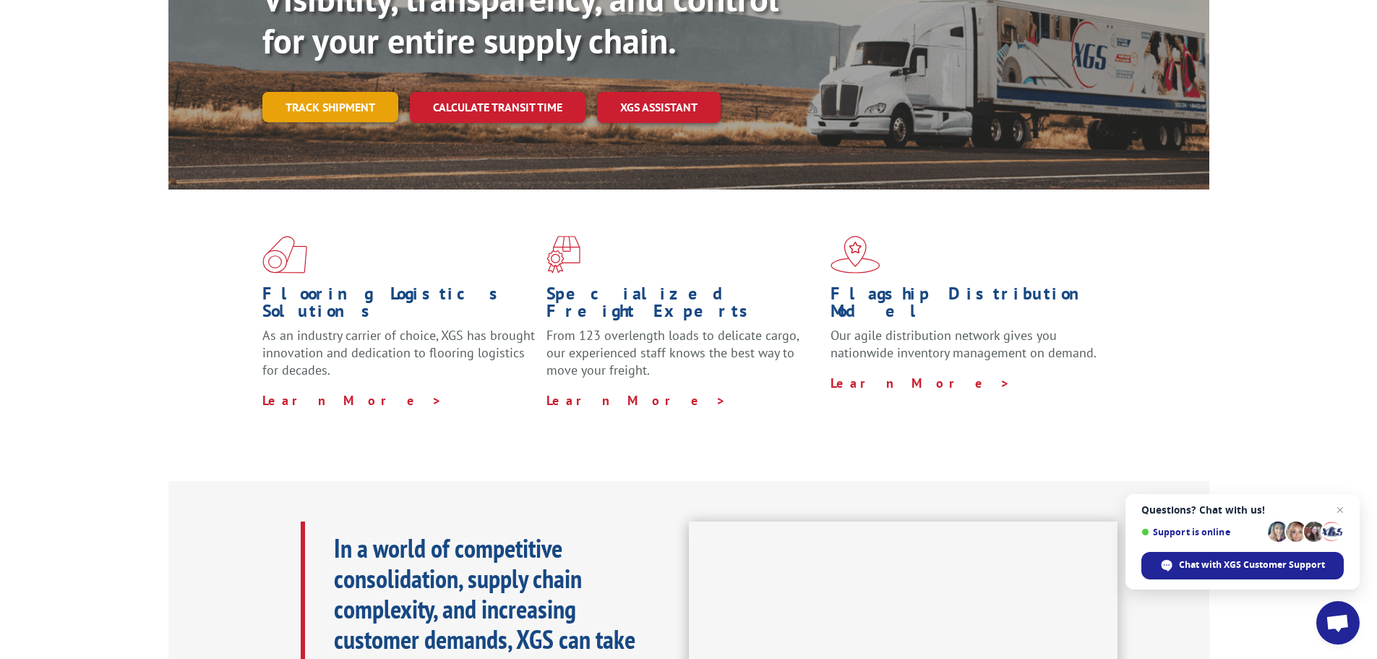
click at [339, 92] on link "Track shipment" at bounding box center [330, 107] width 136 height 30
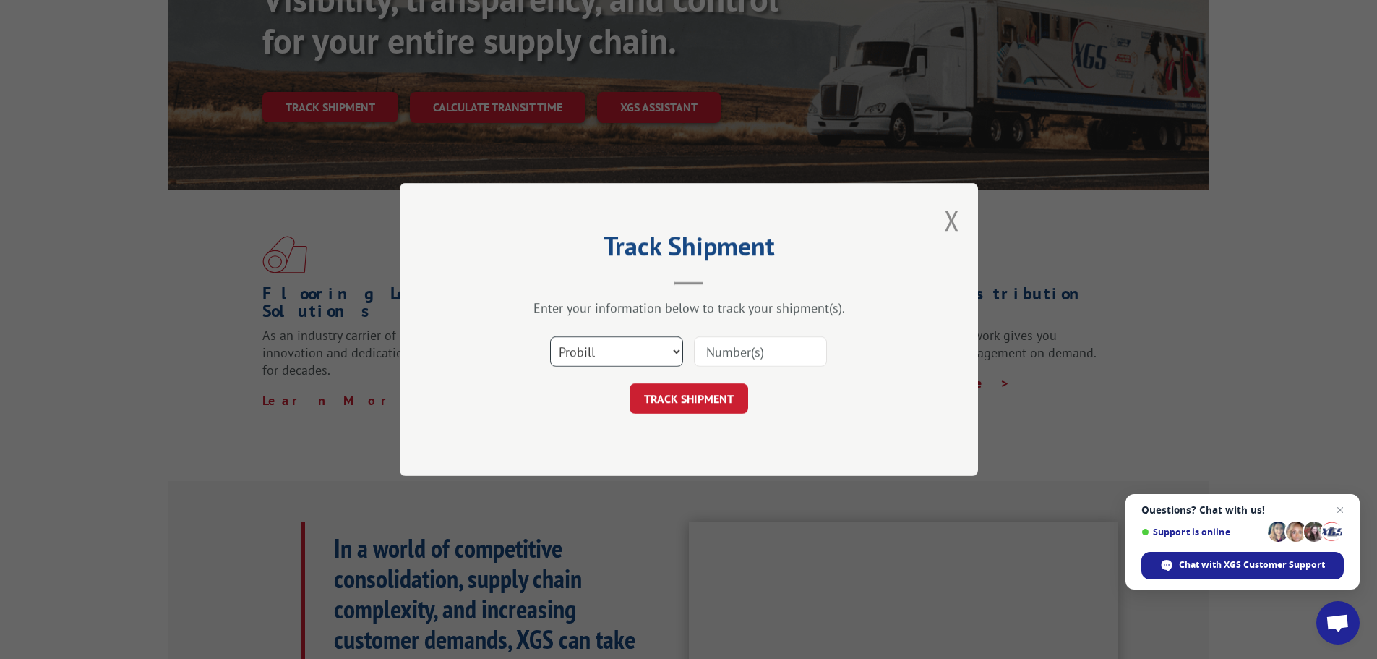
click at [651, 344] on select "Select category... Probill BOL PO" at bounding box center [616, 351] width 133 height 30
click at [550, 336] on select "Select category... Probill BOL PO" at bounding box center [616, 351] width 133 height 30
click at [648, 346] on select "Select category... Probill BOL PO" at bounding box center [616, 351] width 133 height 30
select select "bol"
click at [550, 336] on select "Select category... Probill BOL PO" at bounding box center [616, 351] width 133 height 30
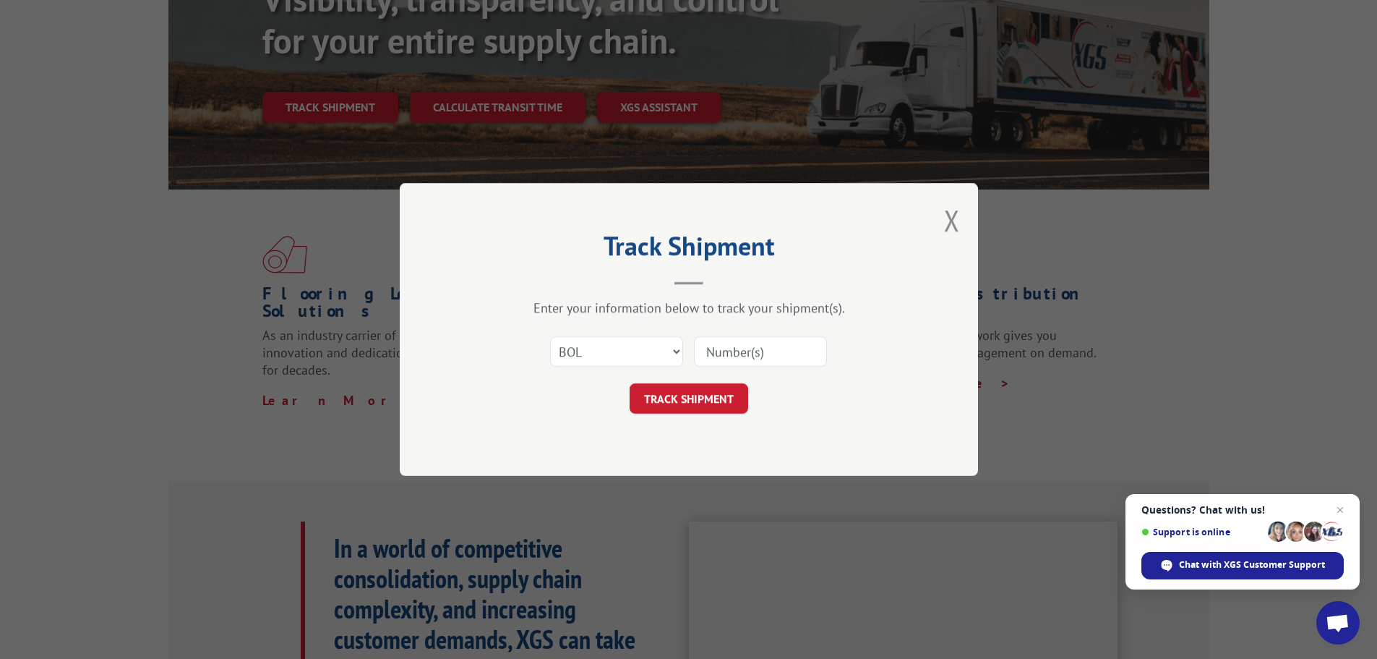
paste input "5174331"
type input "5174331"
click at [720, 397] on button "TRACK SHIPMENT" at bounding box center [689, 398] width 119 height 30
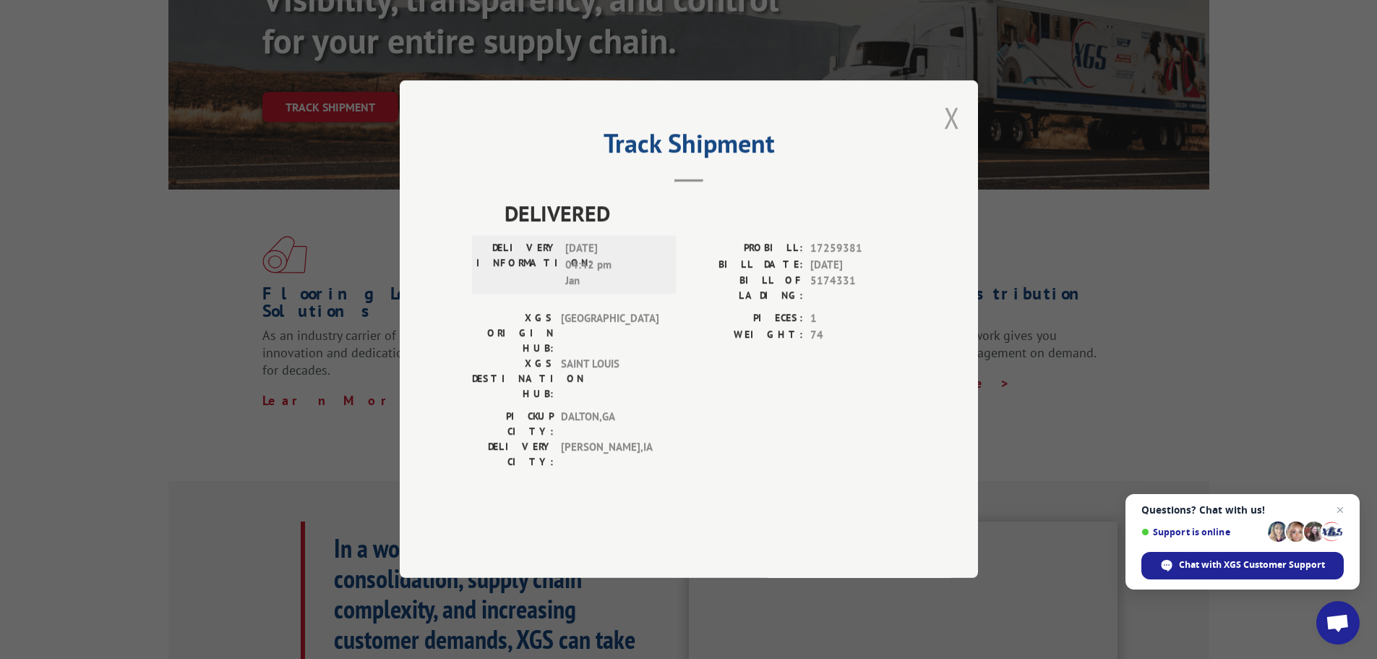
click at [953, 137] on button "Close modal" at bounding box center [952, 117] width 16 height 38
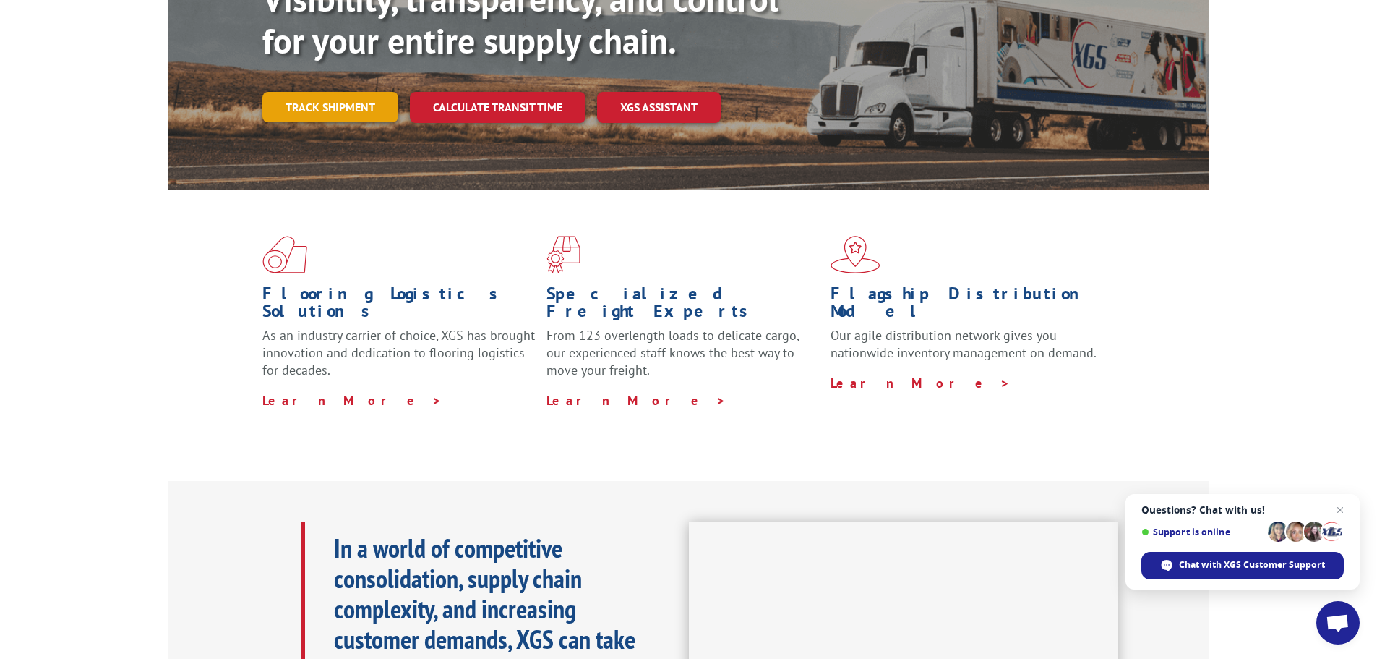
click at [334, 92] on link "Track shipment" at bounding box center [330, 107] width 136 height 30
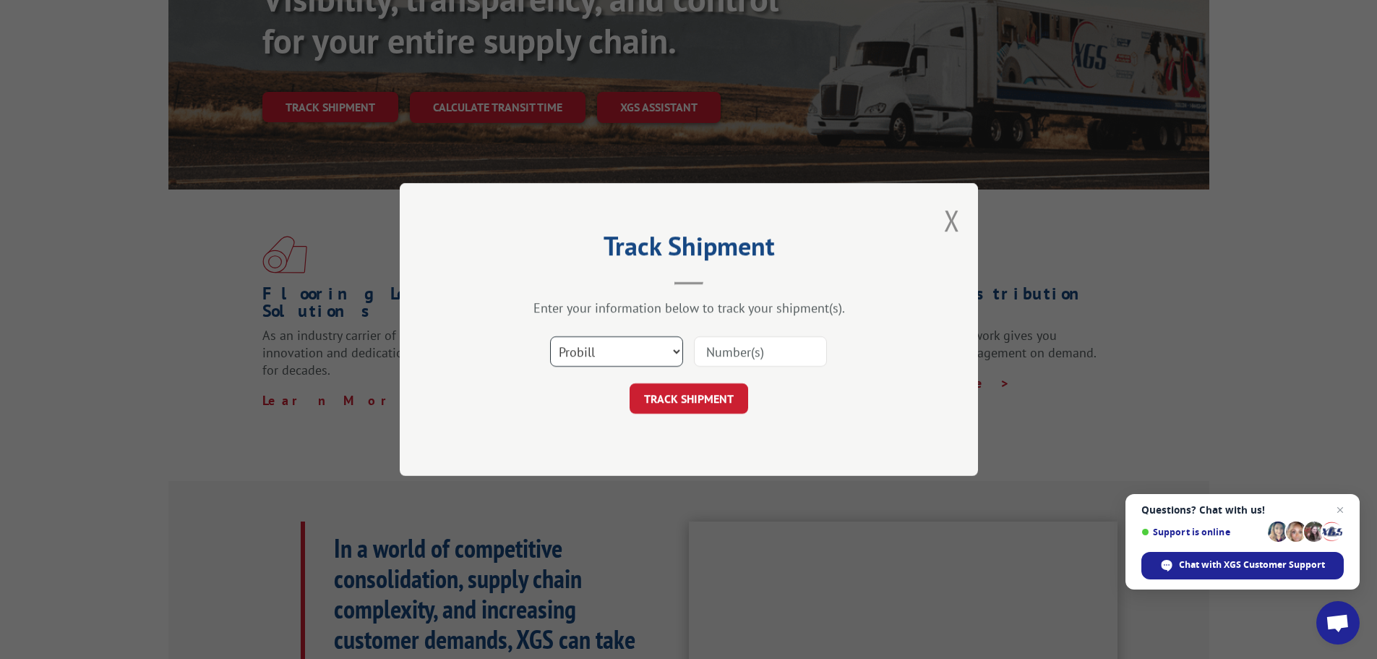
drag, startPoint x: 620, startPoint y: 340, endPoint x: 620, endPoint y: 359, distance: 18.1
click at [620, 359] on select "Select category... Probill BOL PO" at bounding box center [616, 351] width 133 height 30
select select "po"
click at [550, 336] on select "Select category... Probill BOL PO" at bounding box center [616, 351] width 133 height 30
paste input "13537495"
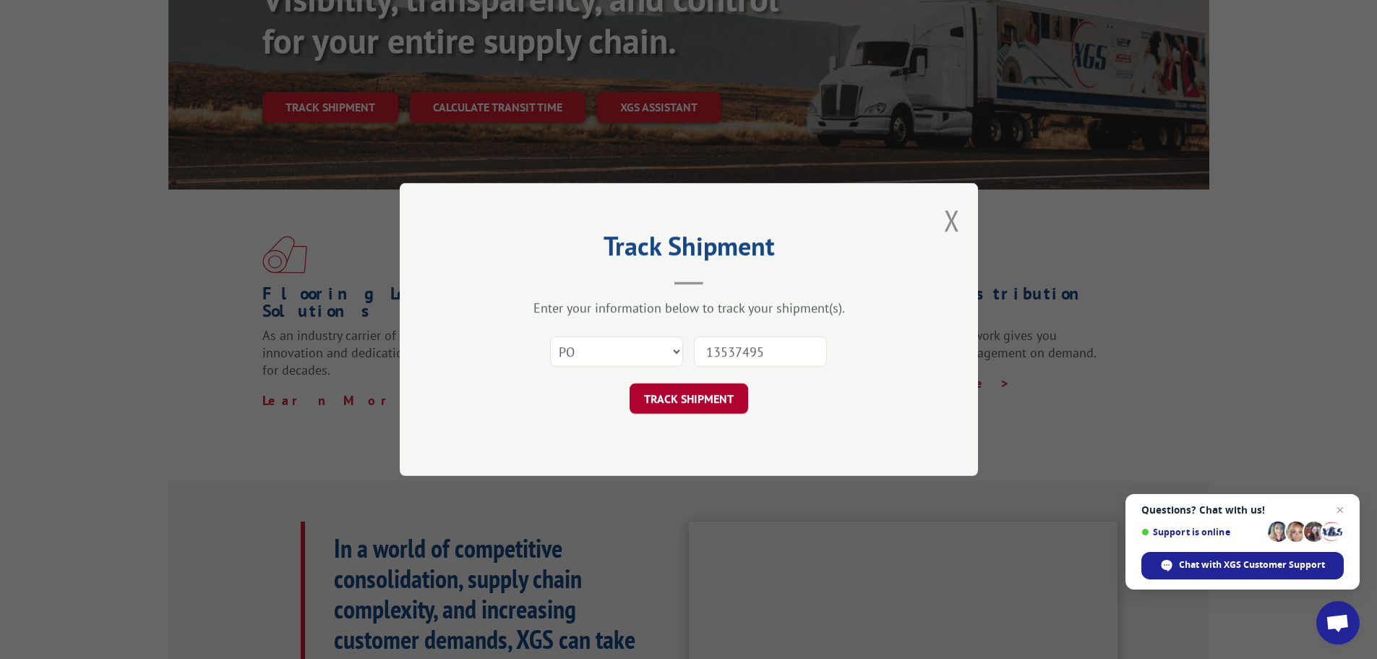
type input "13537495"
click at [737, 398] on button "TRACK SHIPMENT" at bounding box center [689, 398] width 119 height 30
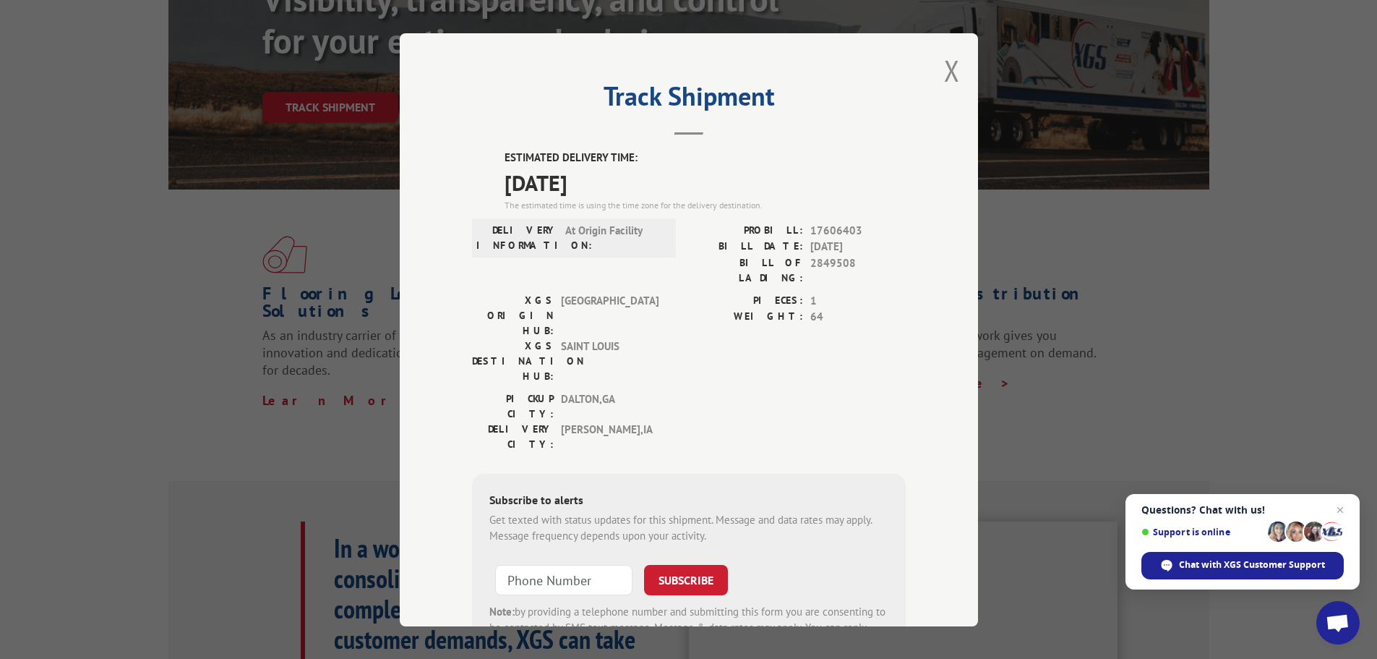
drag, startPoint x: 949, startPoint y: 68, endPoint x: 919, endPoint y: 72, distance: 30.6
click at [951, 68] on button "Close modal" at bounding box center [952, 70] width 16 height 38
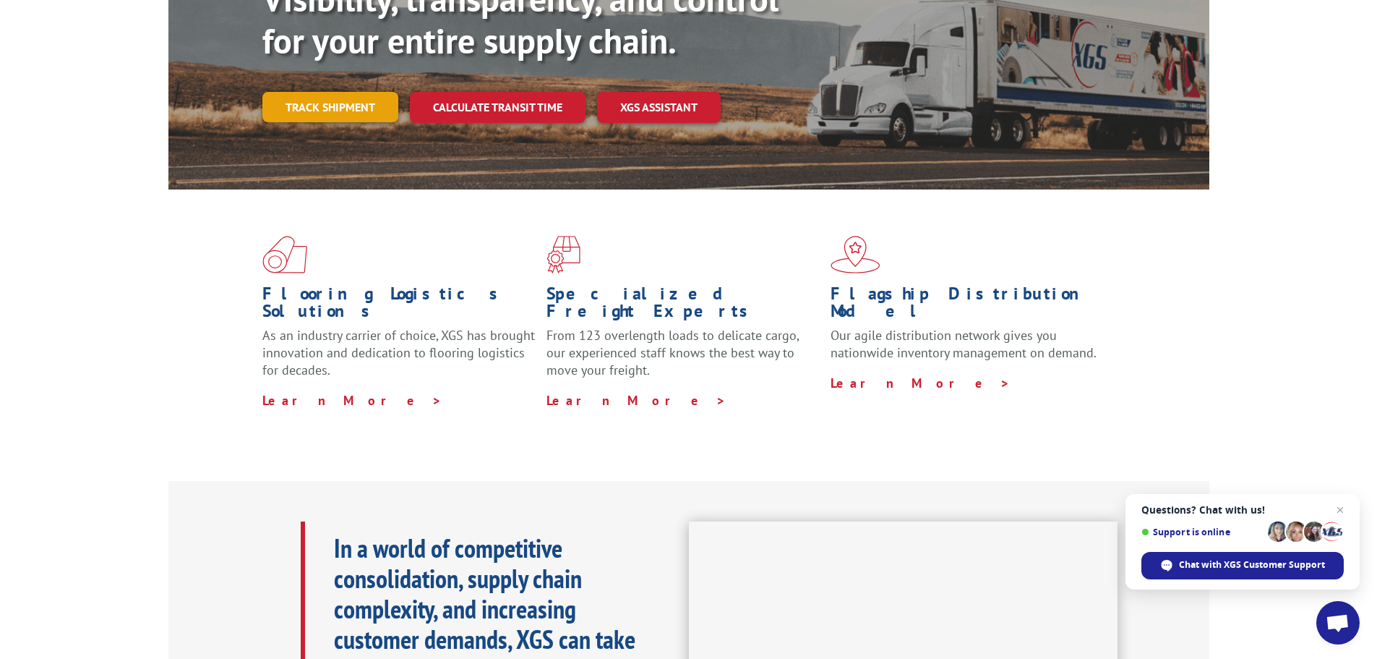
click at [285, 92] on link "Track shipment" at bounding box center [330, 107] width 136 height 30
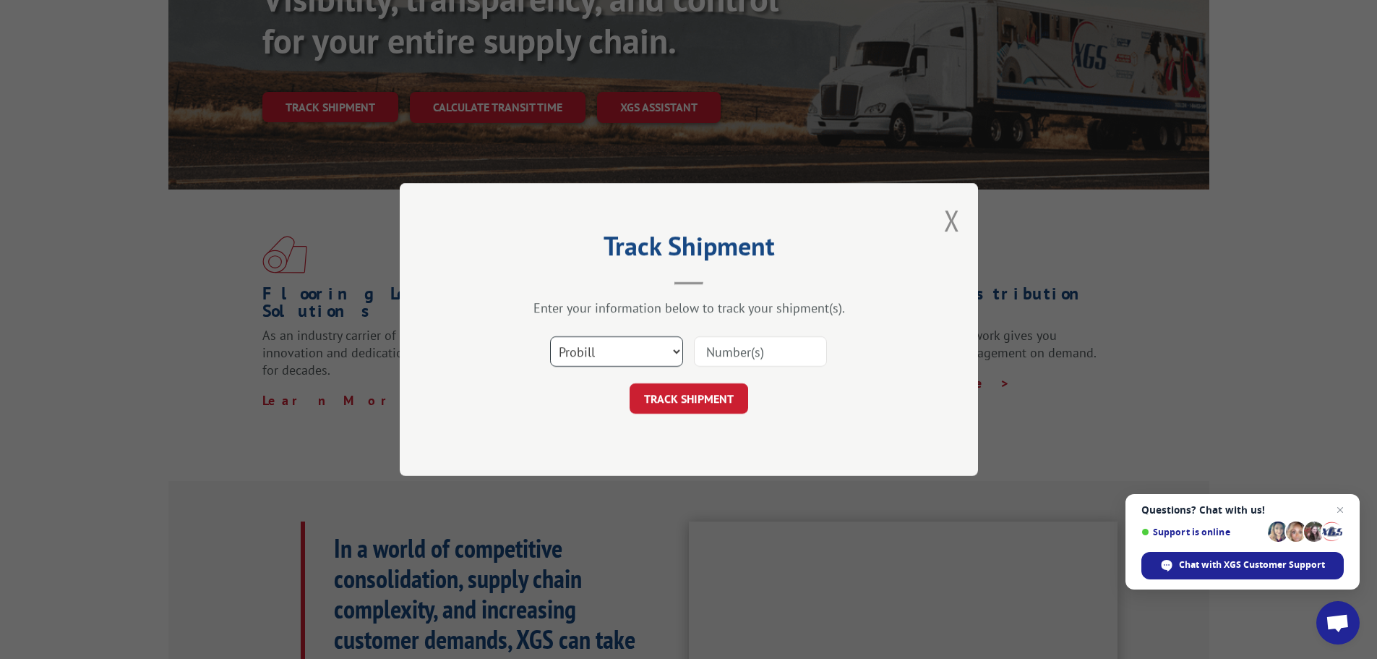
drag, startPoint x: 592, startPoint y: 346, endPoint x: 592, endPoint y: 361, distance: 15.2
click at [593, 346] on select "Select category... Probill BOL PO" at bounding box center [616, 351] width 133 height 30
select select "po"
click at [550, 336] on select "Select category... Probill BOL PO" at bounding box center [616, 351] width 133 height 30
paste input "13537500"
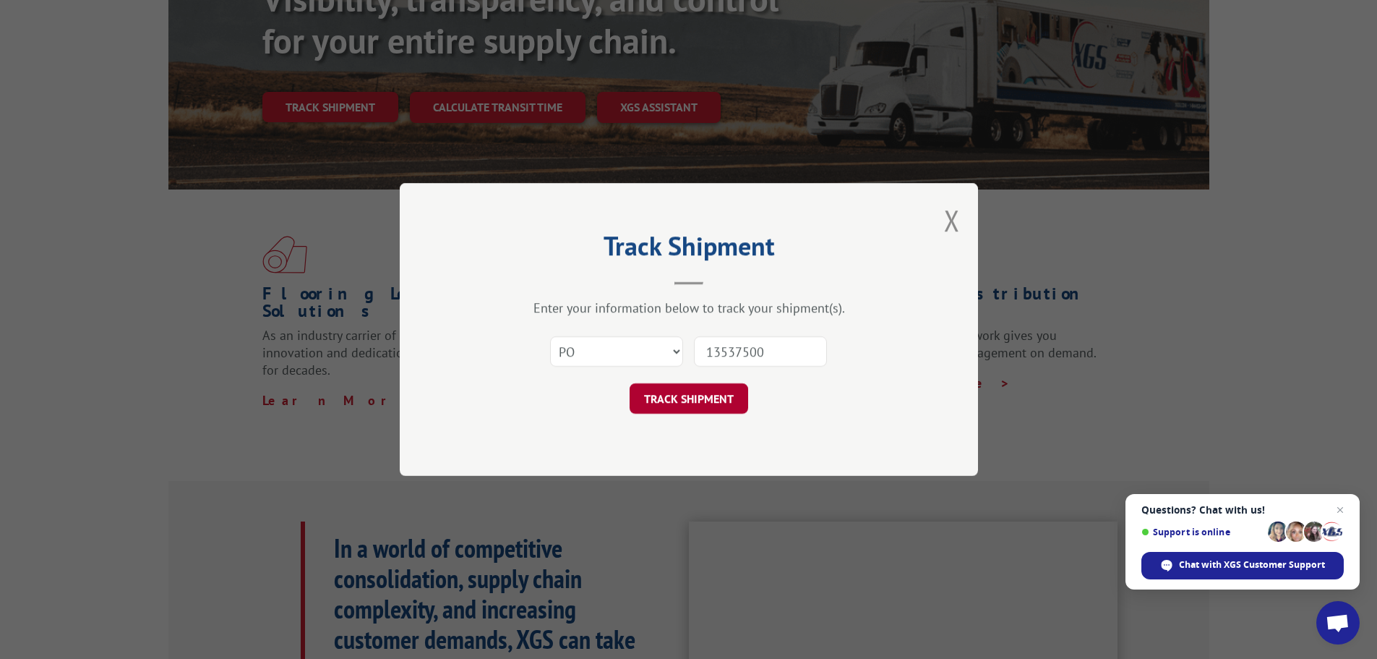
type input "13537500"
click at [722, 405] on button "TRACK SHIPMENT" at bounding box center [689, 398] width 119 height 30
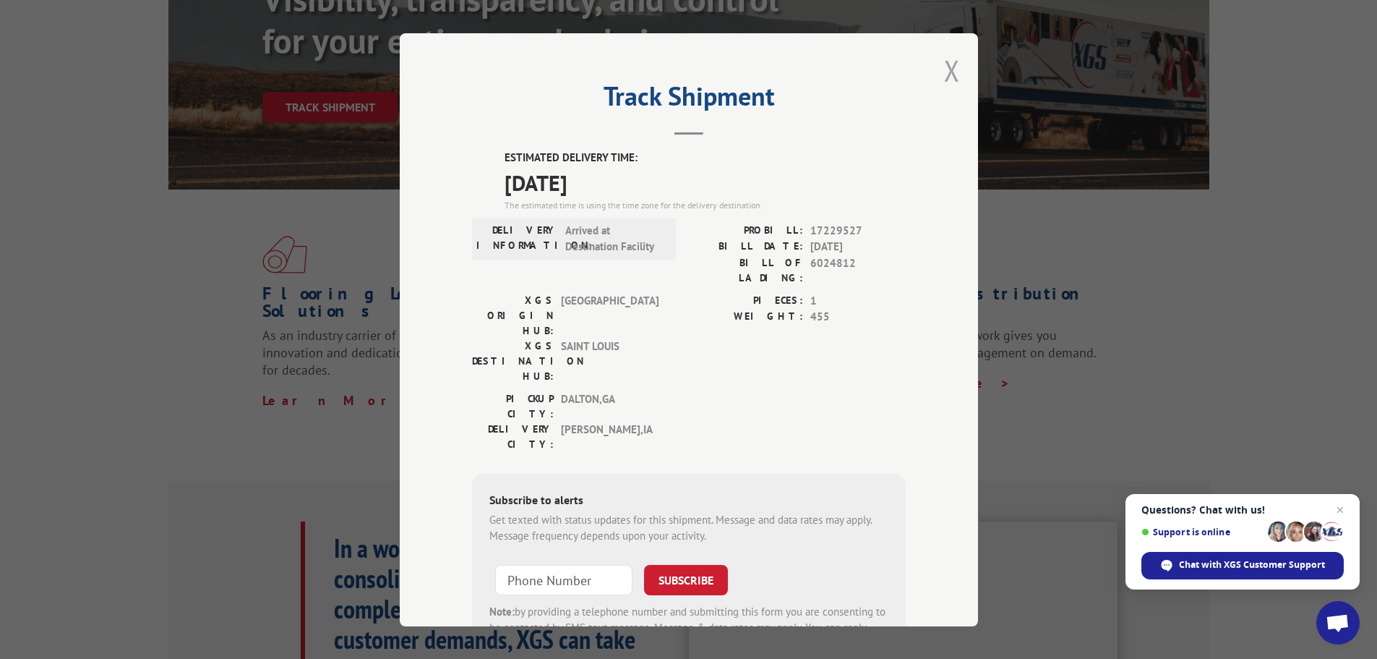
click at [944, 64] on button "Close modal" at bounding box center [952, 70] width 16 height 38
